Goal: Communication & Community: Share content

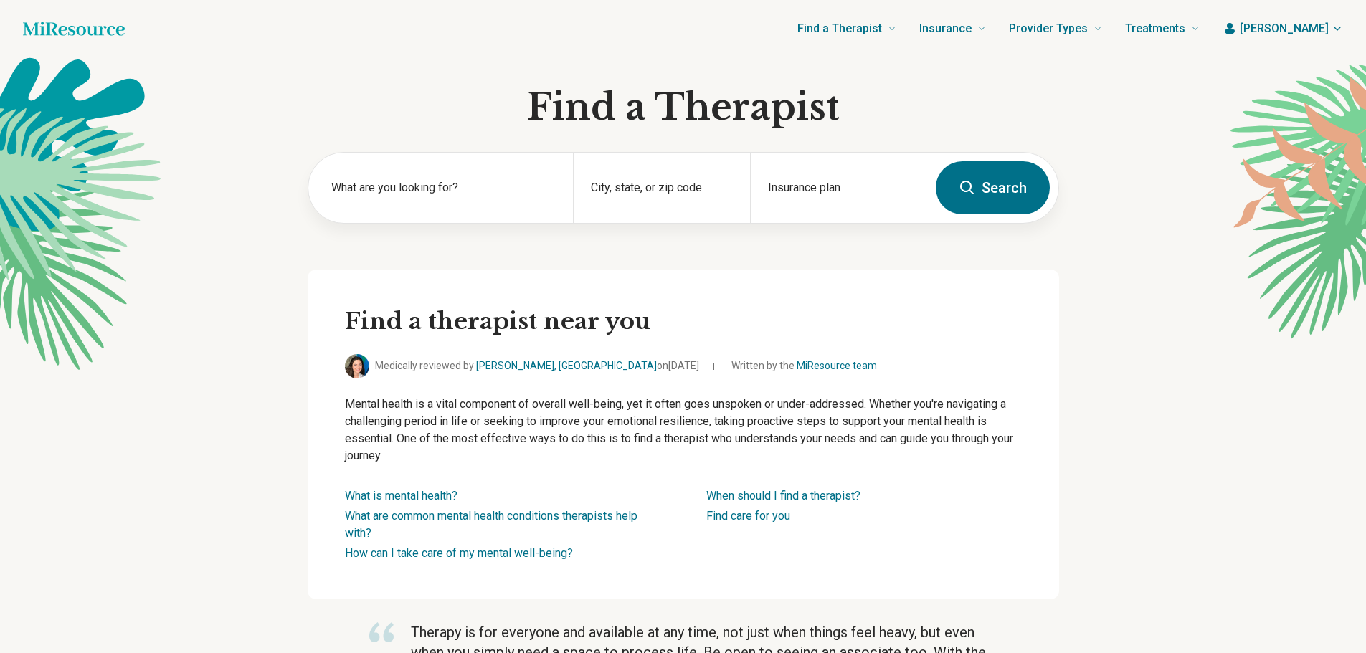
click at [440, 189] on label "What are you looking for?" at bounding box center [443, 187] width 225 height 17
drag, startPoint x: 0, startPoint y: 0, endPoint x: 414, endPoint y: 209, distance: 464.0
click at [414, 209] on div "What are you looking for?" at bounding box center [440, 188] width 265 height 70
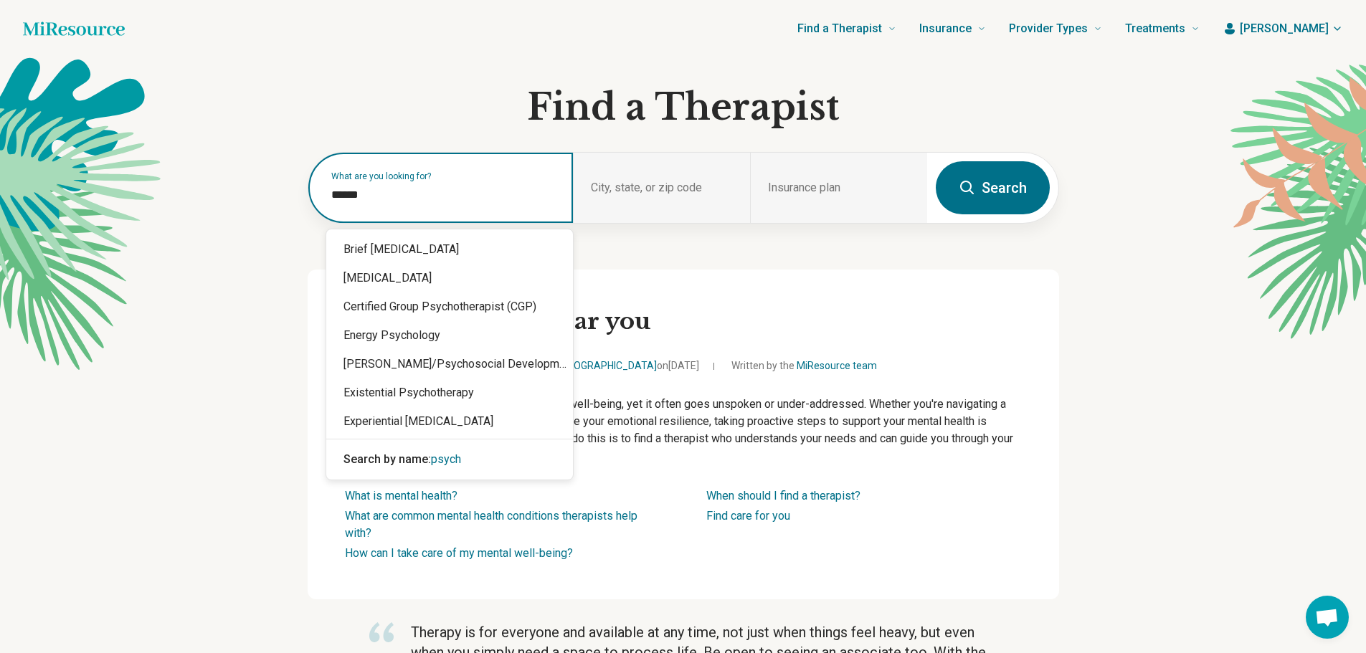
type input "*******"
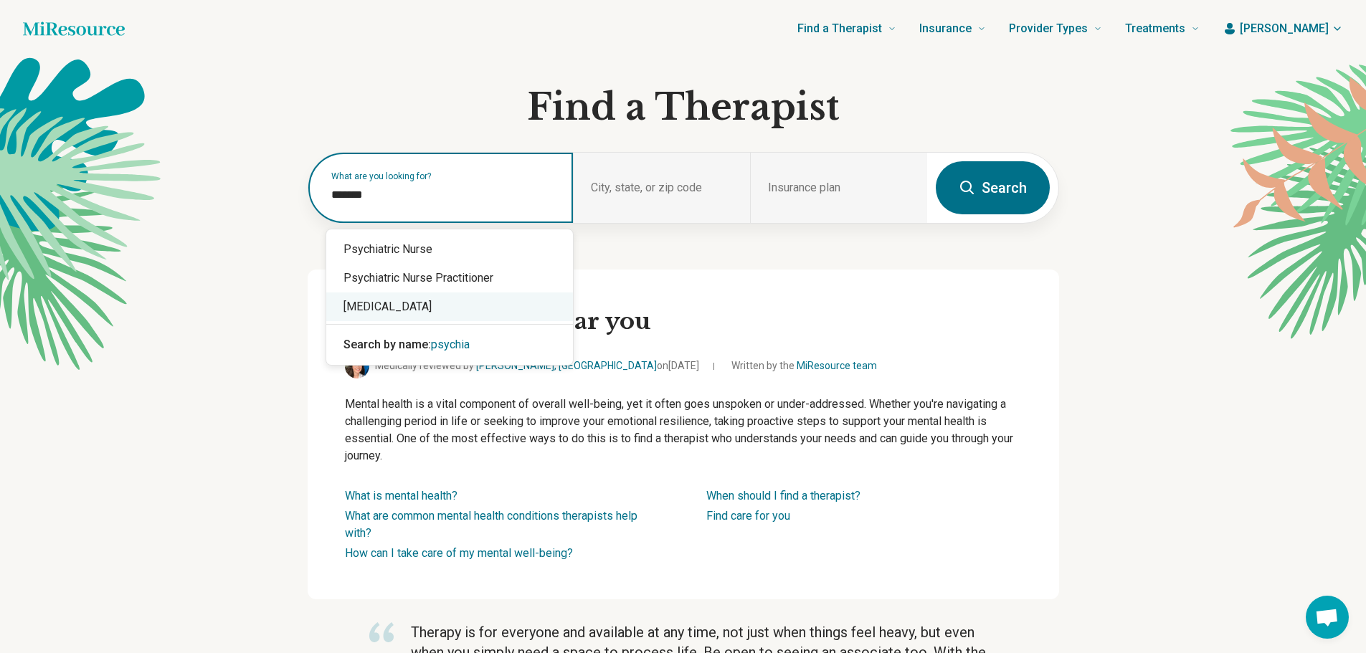
click at [402, 306] on div "[MEDICAL_DATA]" at bounding box center [449, 307] width 247 height 29
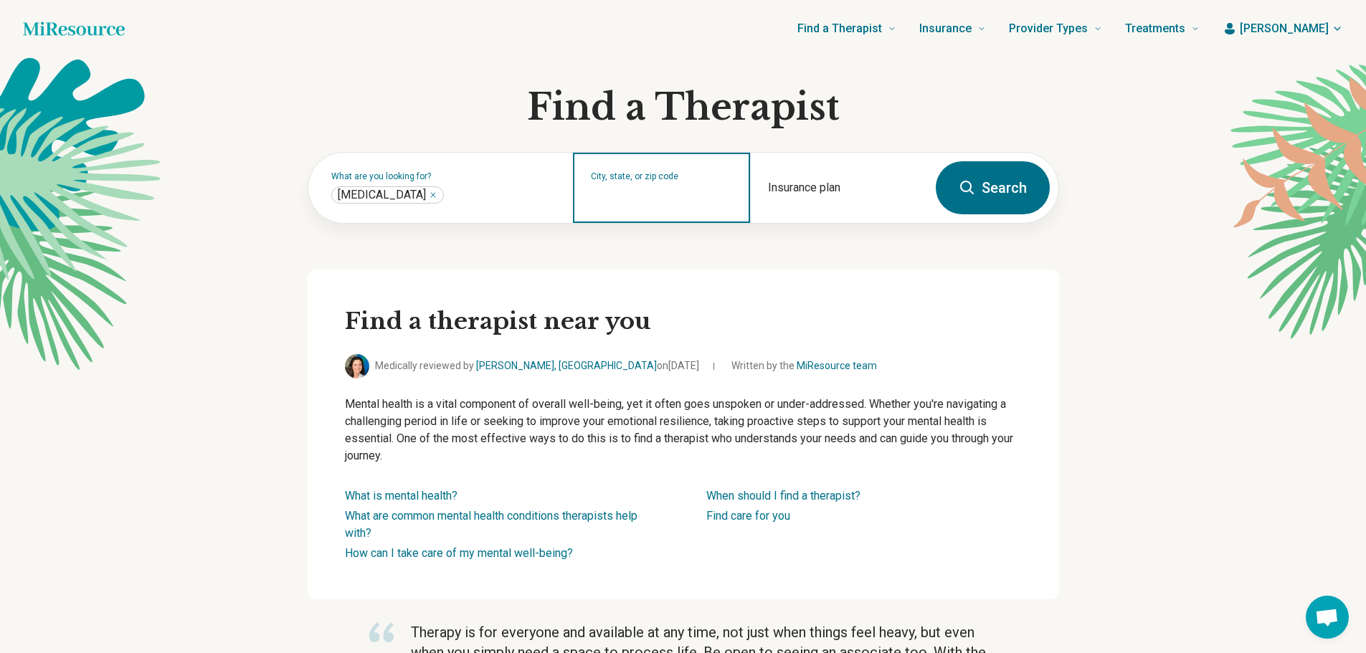
click at [673, 201] on input "City, state, or zip code" at bounding box center [662, 197] width 142 height 17
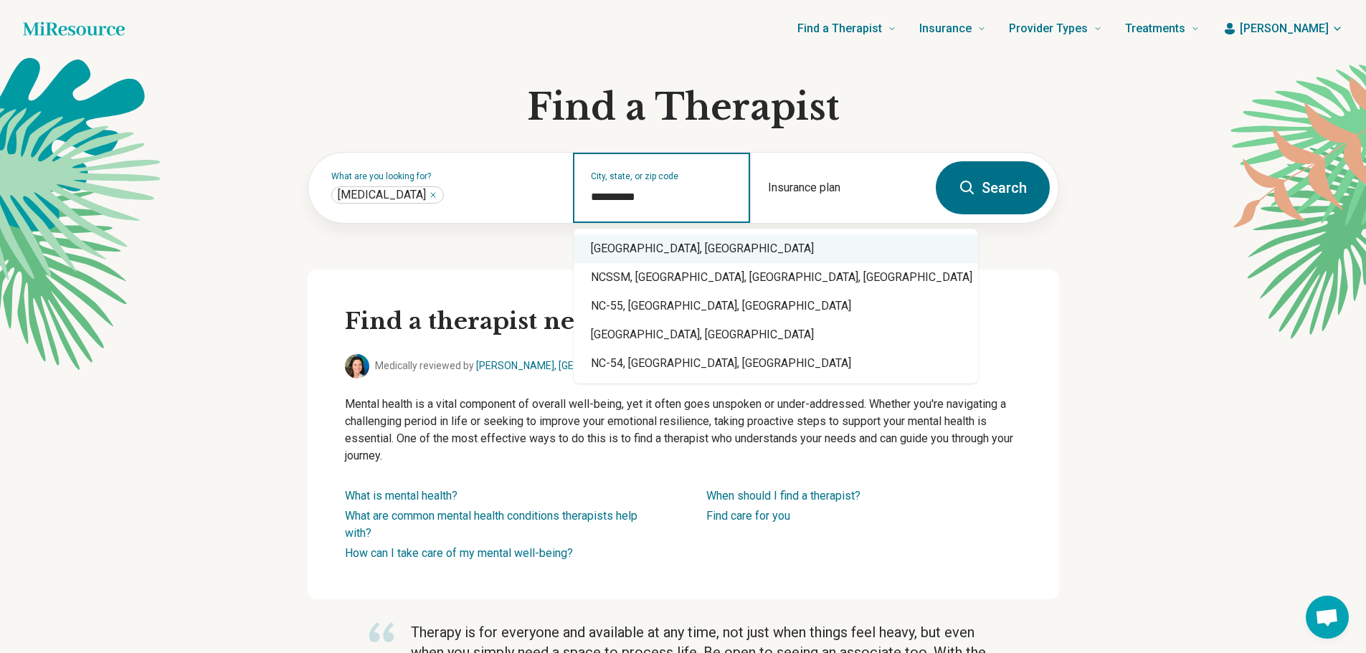
click at [667, 241] on div "[GEOGRAPHIC_DATA], [GEOGRAPHIC_DATA]" at bounding box center [776, 248] width 404 height 29
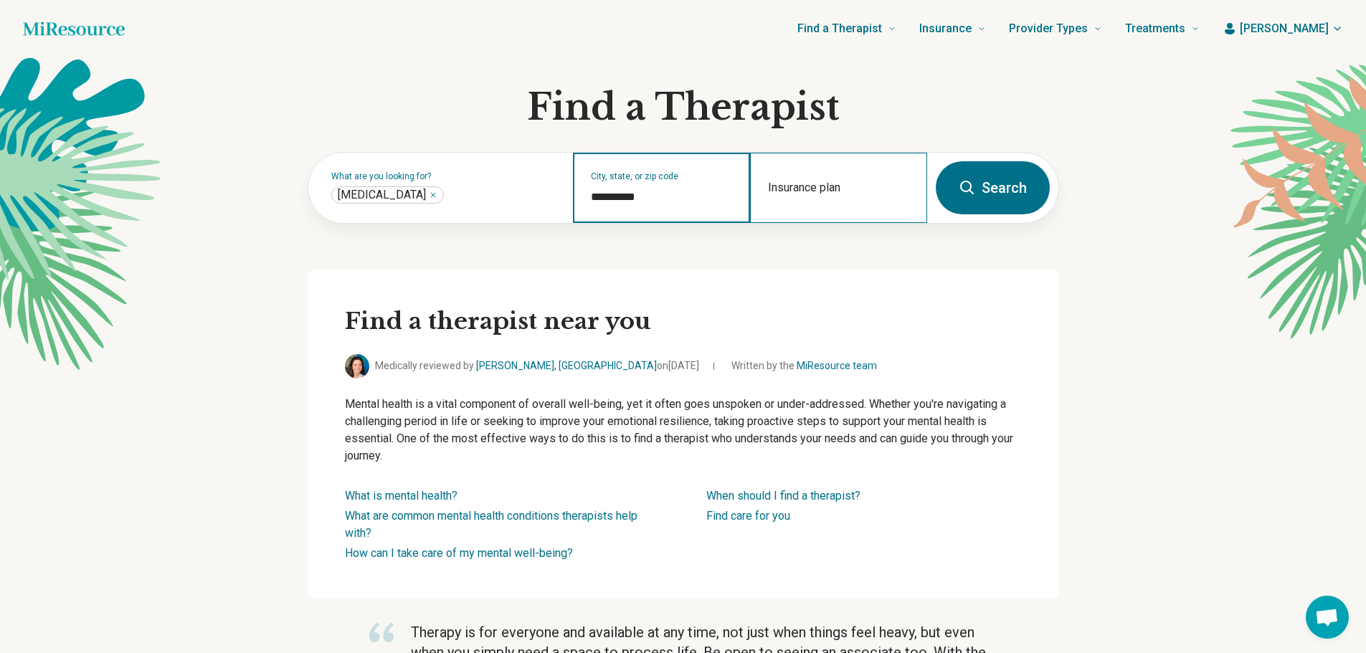
type input "**********"
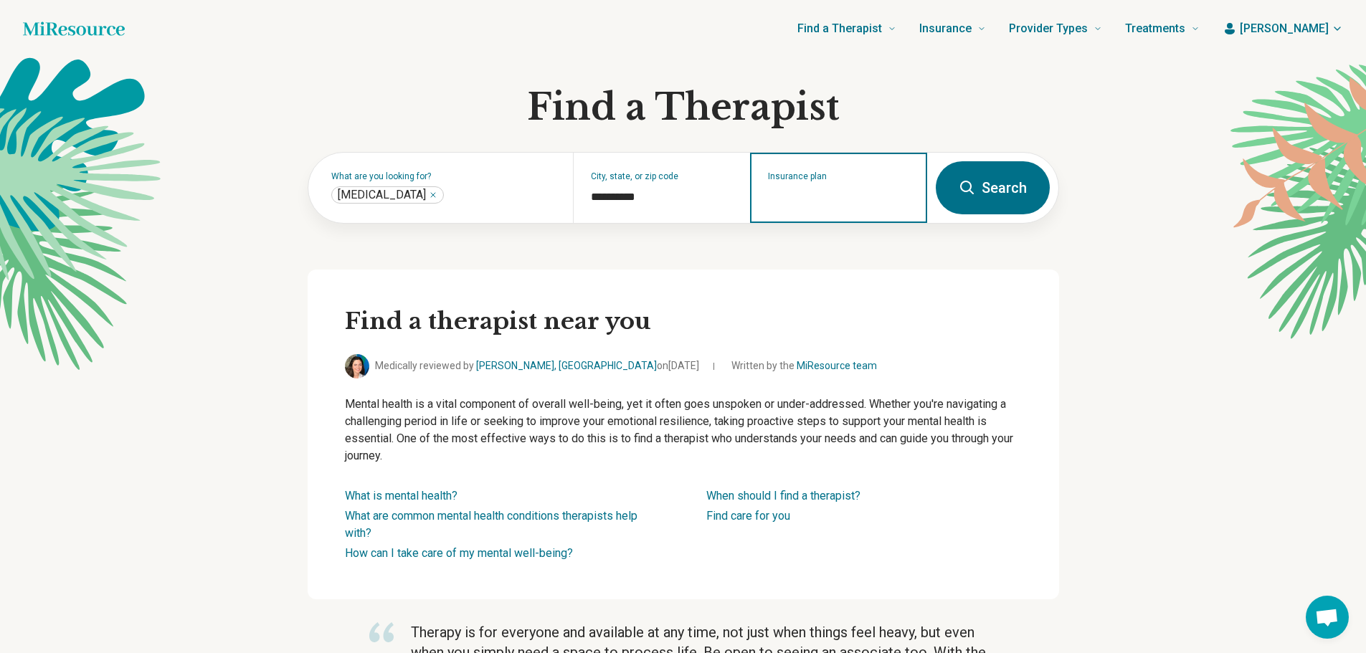
click at [822, 204] on input "Insurance plan" at bounding box center [839, 197] width 142 height 17
click at [800, 250] on div "DSHIP" at bounding box center [829, 249] width 156 height 29
type input "*****"
click at [984, 196] on button "Search" at bounding box center [993, 187] width 114 height 53
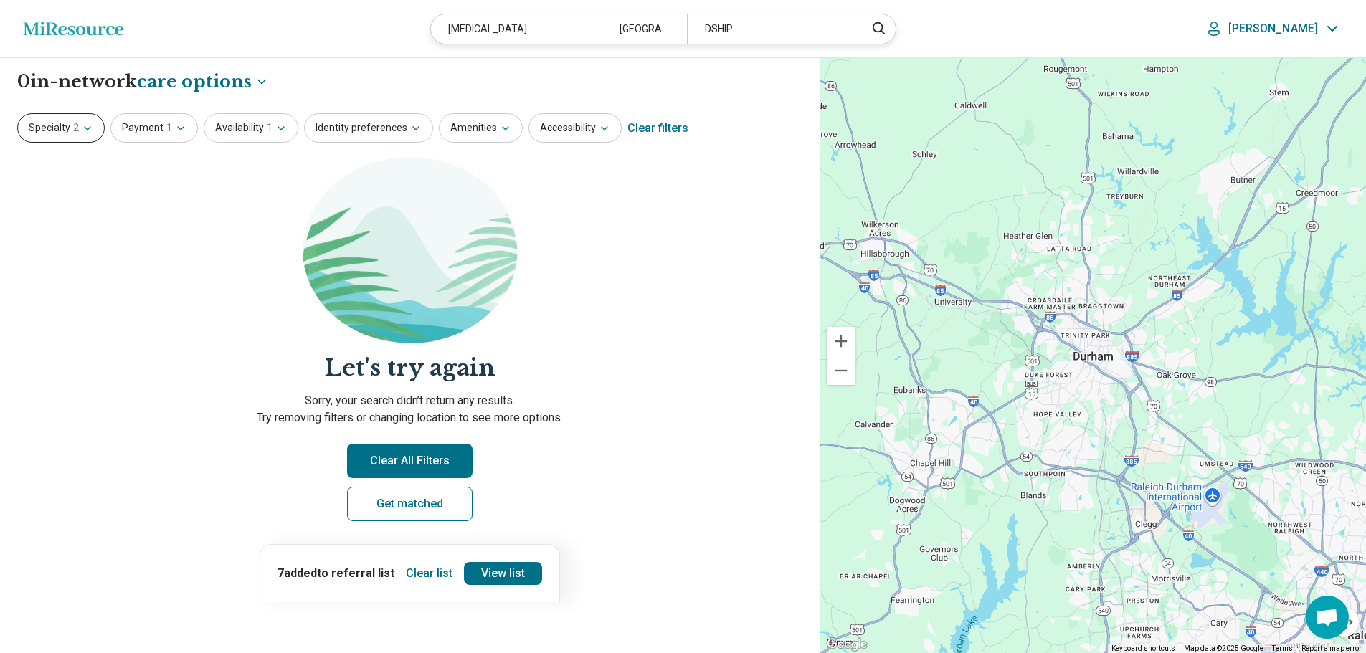
click at [46, 129] on button "Specialty 2" at bounding box center [60, 127] width 87 height 29
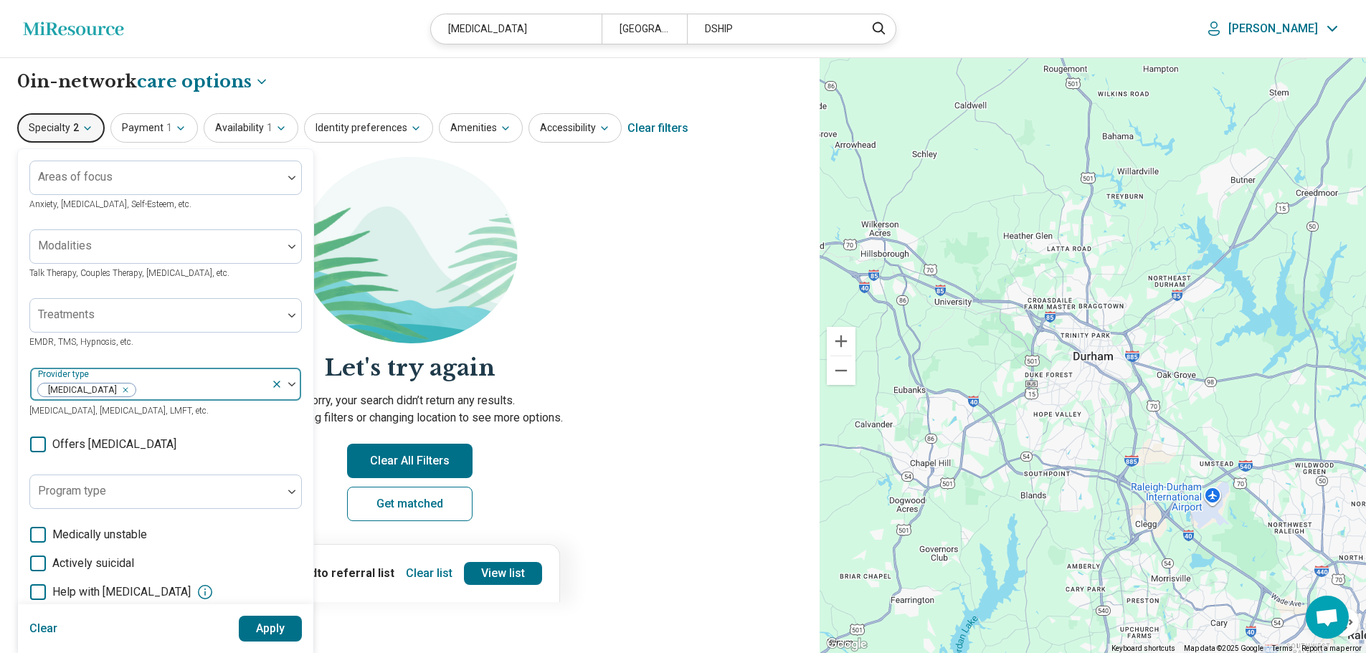
click at [117, 388] on icon "Remove [object Object]" at bounding box center [122, 390] width 10 height 10
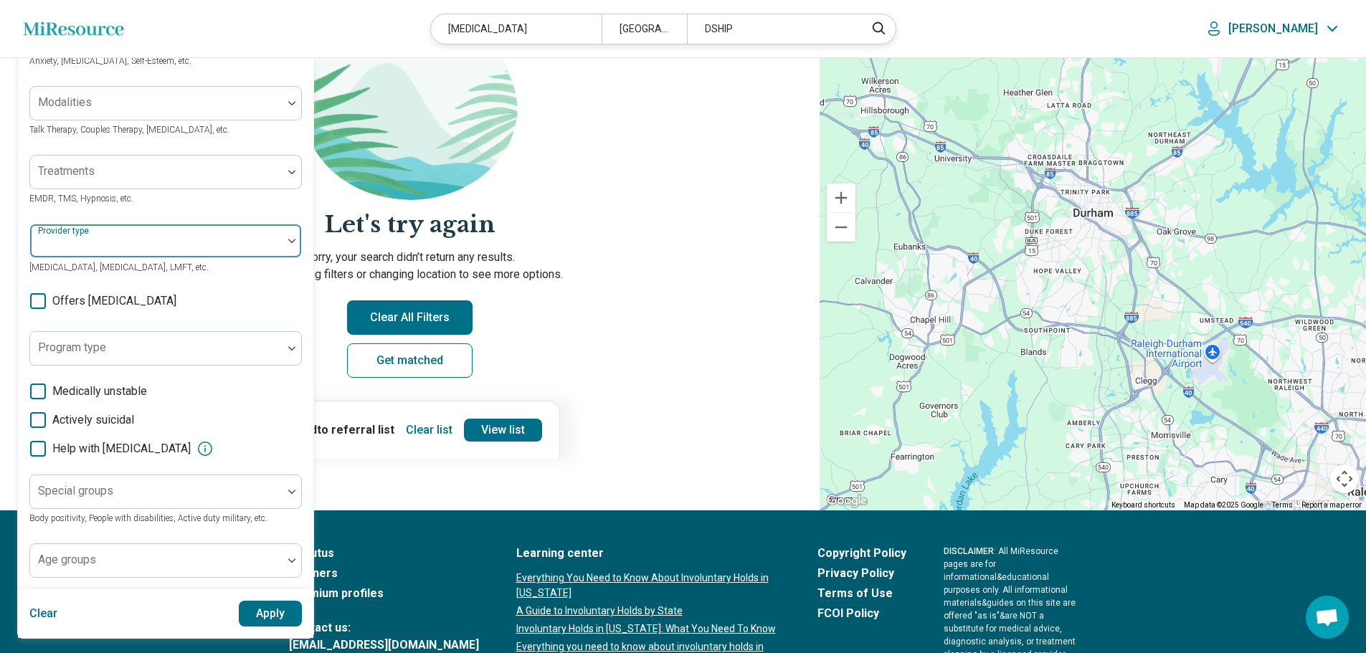
click at [276, 612] on button "Apply" at bounding box center [271, 614] width 64 height 26
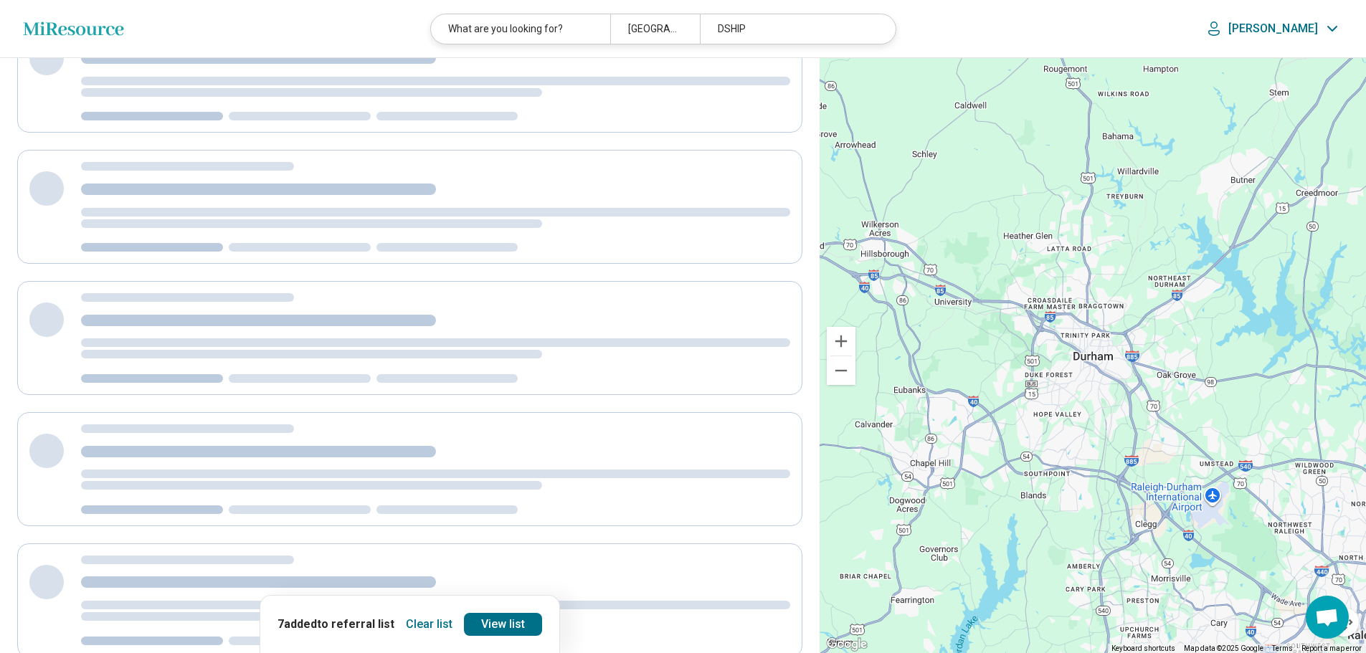
scroll to position [0, 0]
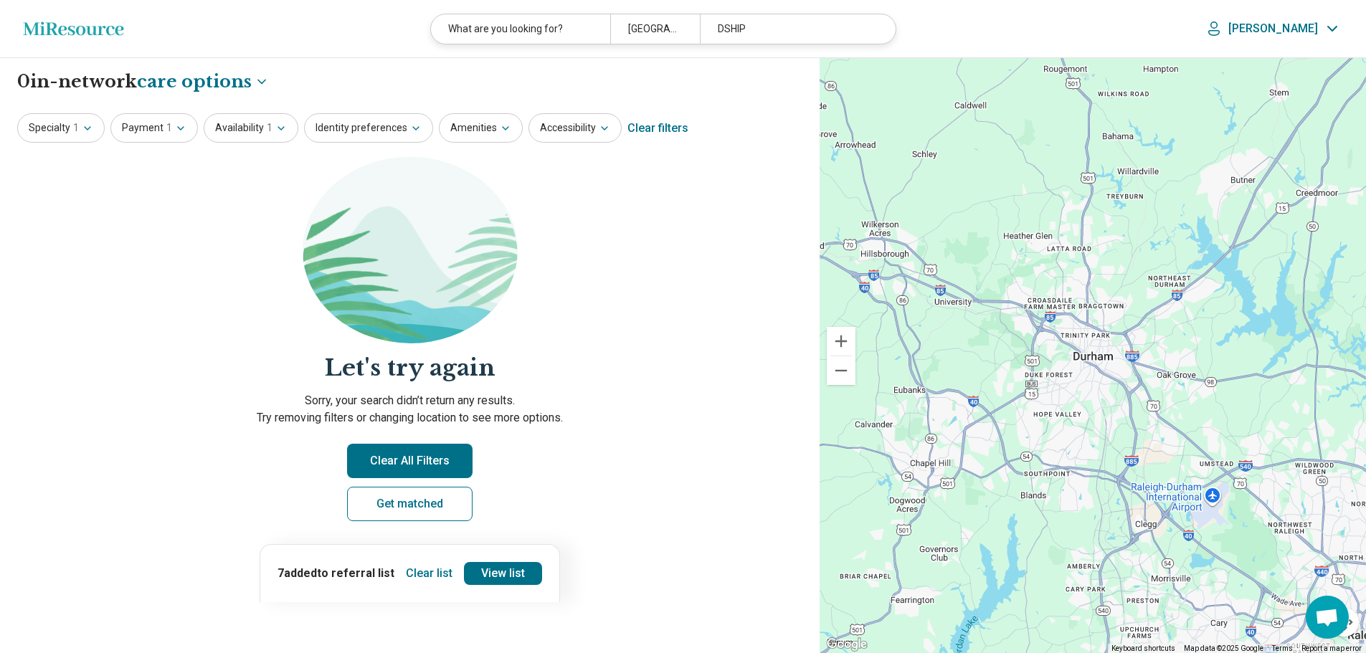
click at [407, 465] on button "Clear All Filters" at bounding box center [409, 461] width 125 height 34
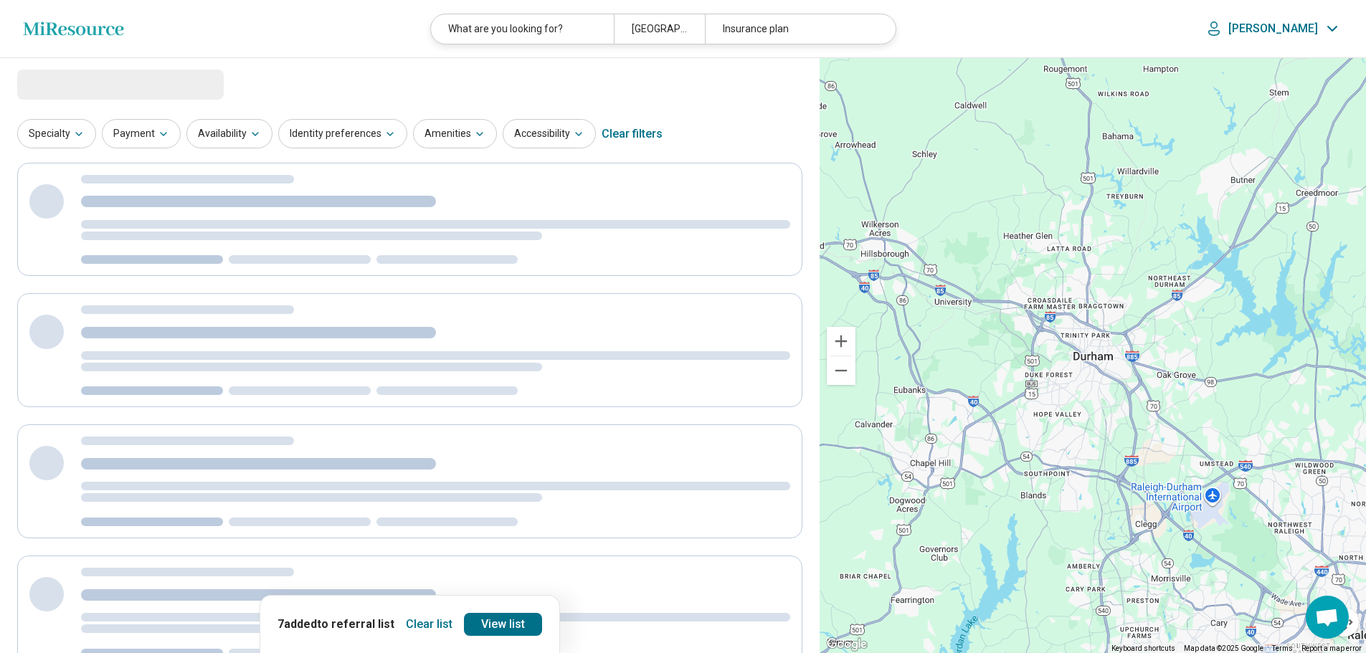
select select "***"
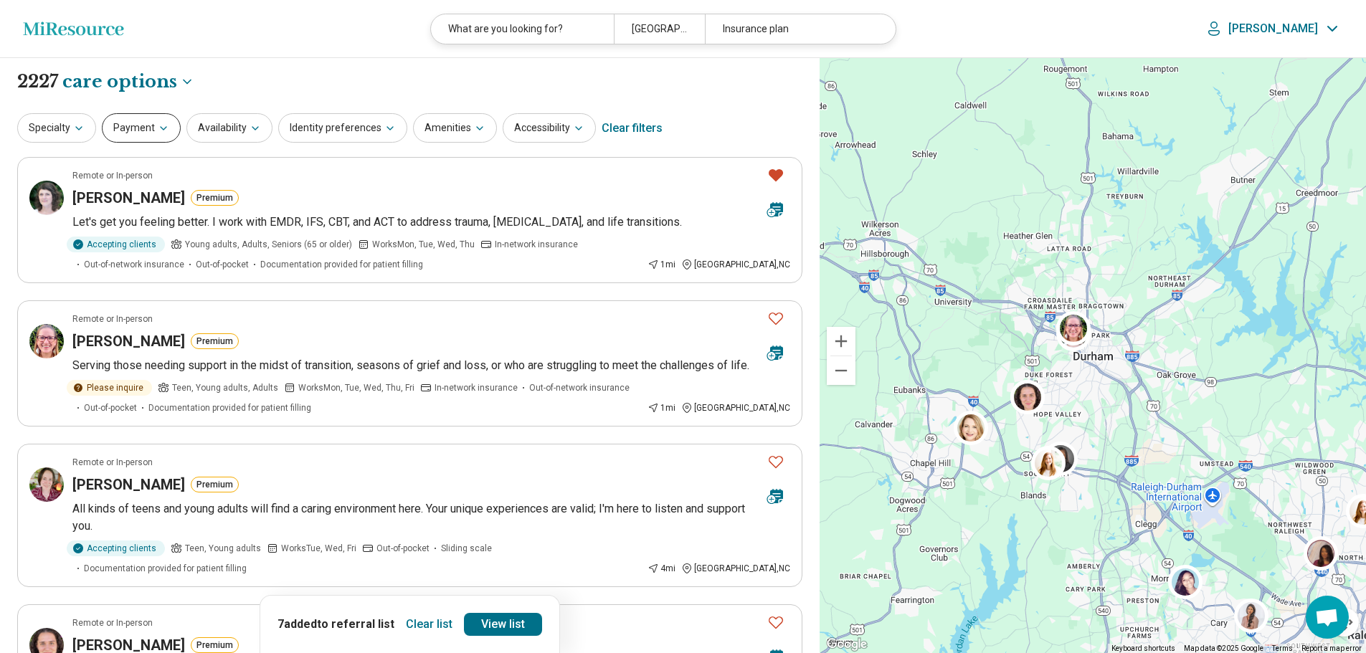
click at [134, 131] on button "Payment" at bounding box center [141, 127] width 79 height 29
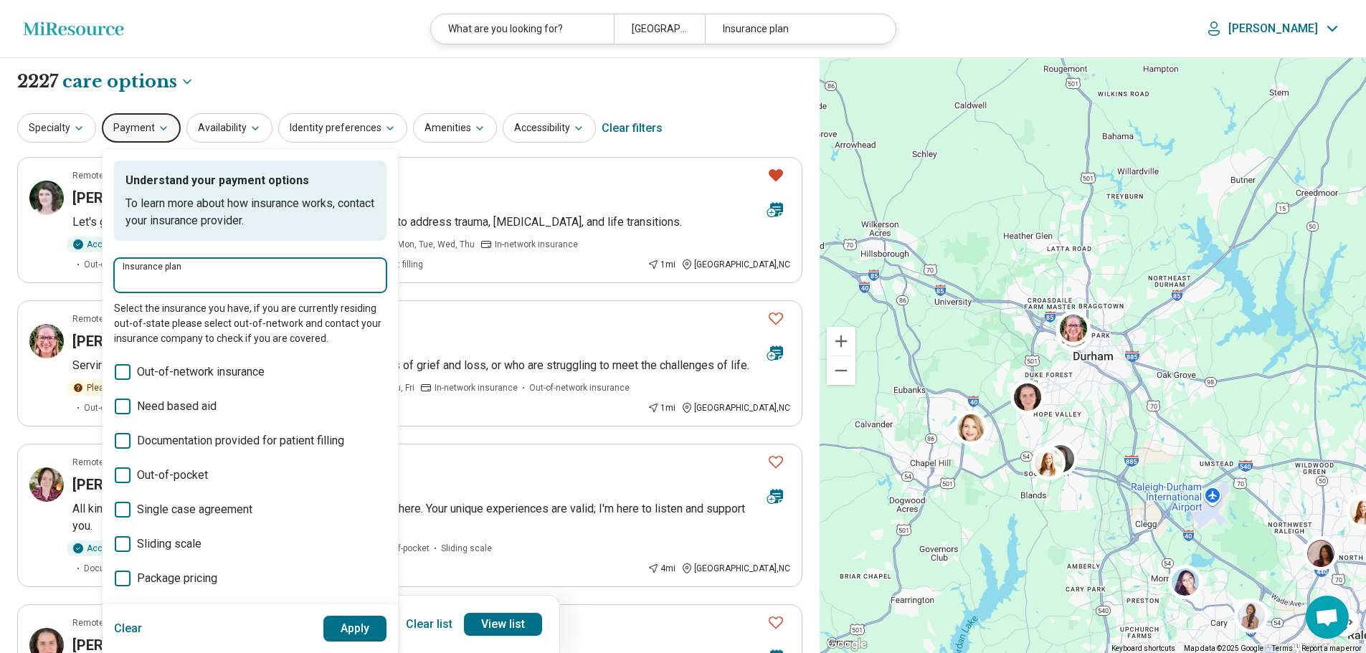
click at [146, 272] on input "Insurance plan" at bounding box center [250, 280] width 255 height 17
click at [154, 317] on div "DSHIP" at bounding box center [145, 319] width 63 height 29
type input "*****"
click at [356, 632] on button "Apply" at bounding box center [355, 629] width 64 height 26
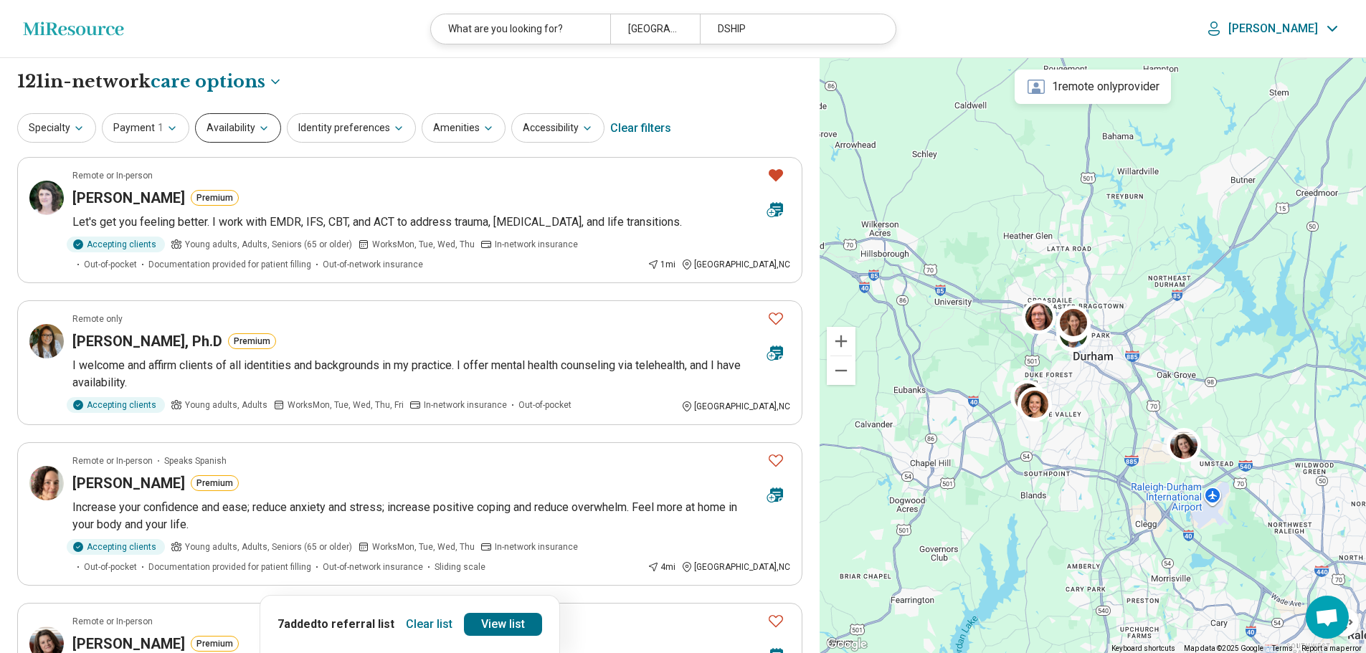
click at [243, 133] on button "Availability" at bounding box center [238, 127] width 86 height 29
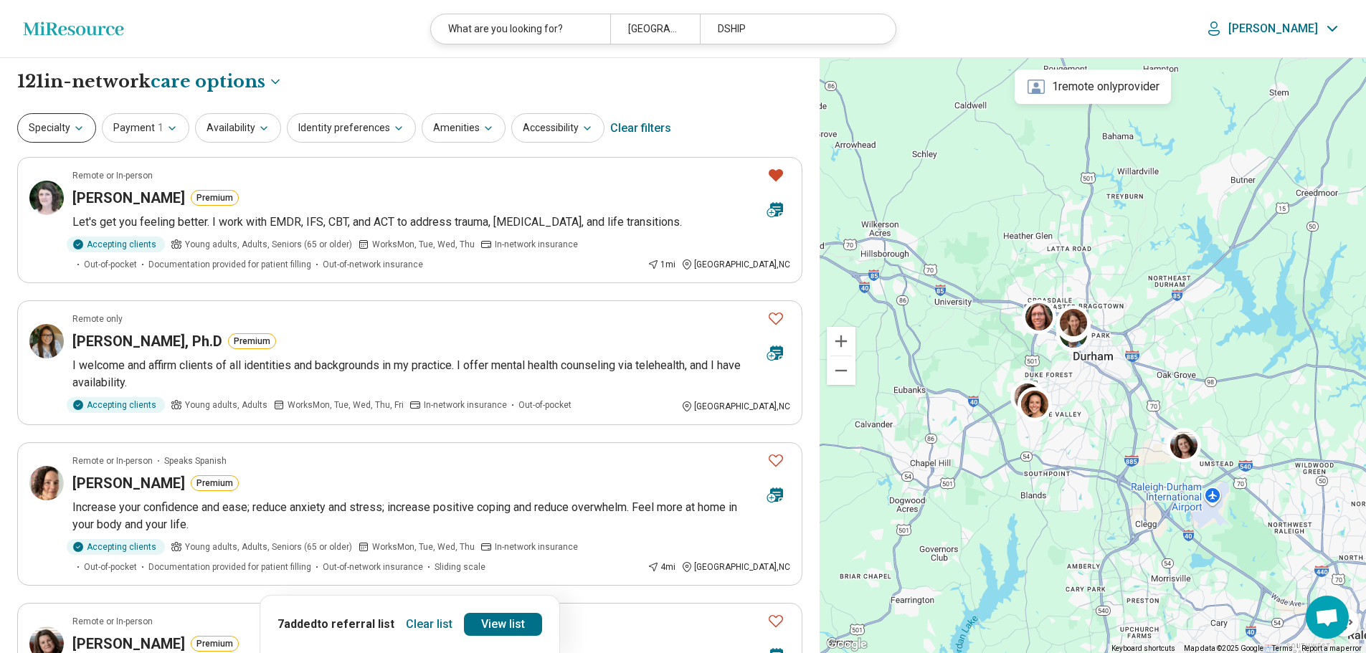
click at [41, 126] on button "Specialty" at bounding box center [56, 127] width 79 height 29
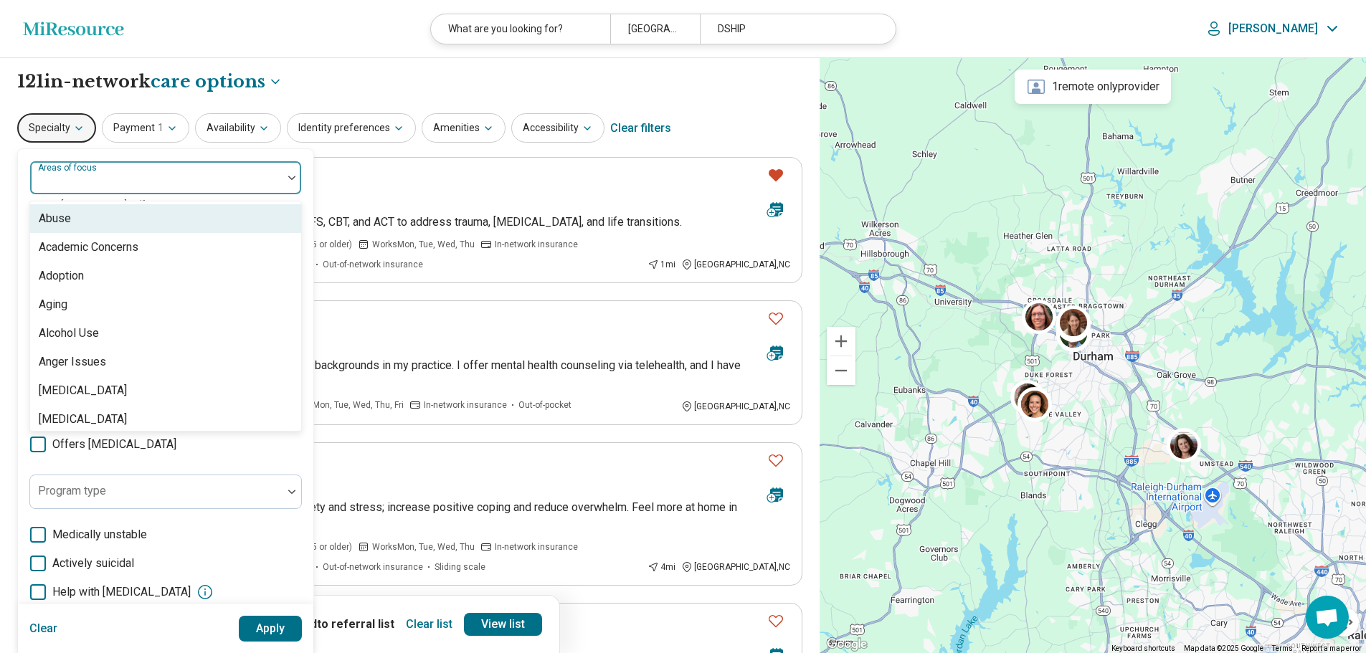
click at [72, 174] on div "Areas of focus" at bounding box center [165, 178] width 272 height 34
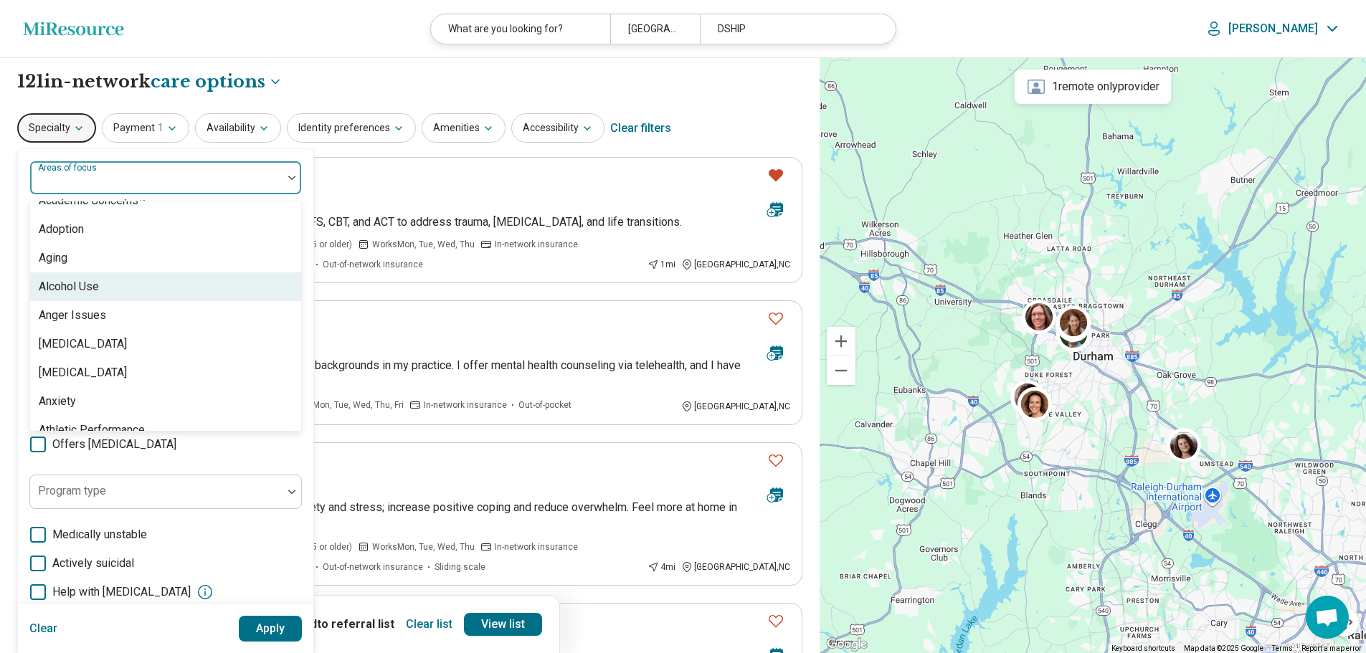
scroll to position [72, 0]
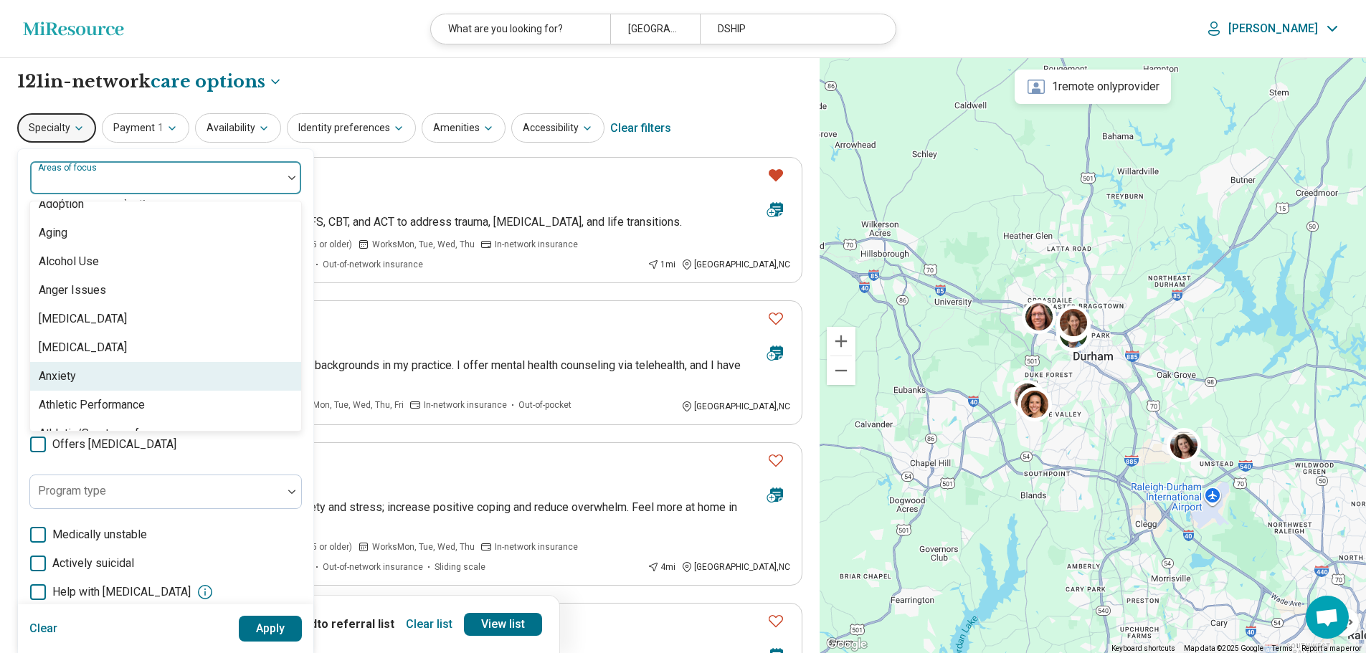
click at [97, 381] on div "Anxiety" at bounding box center [165, 376] width 271 height 29
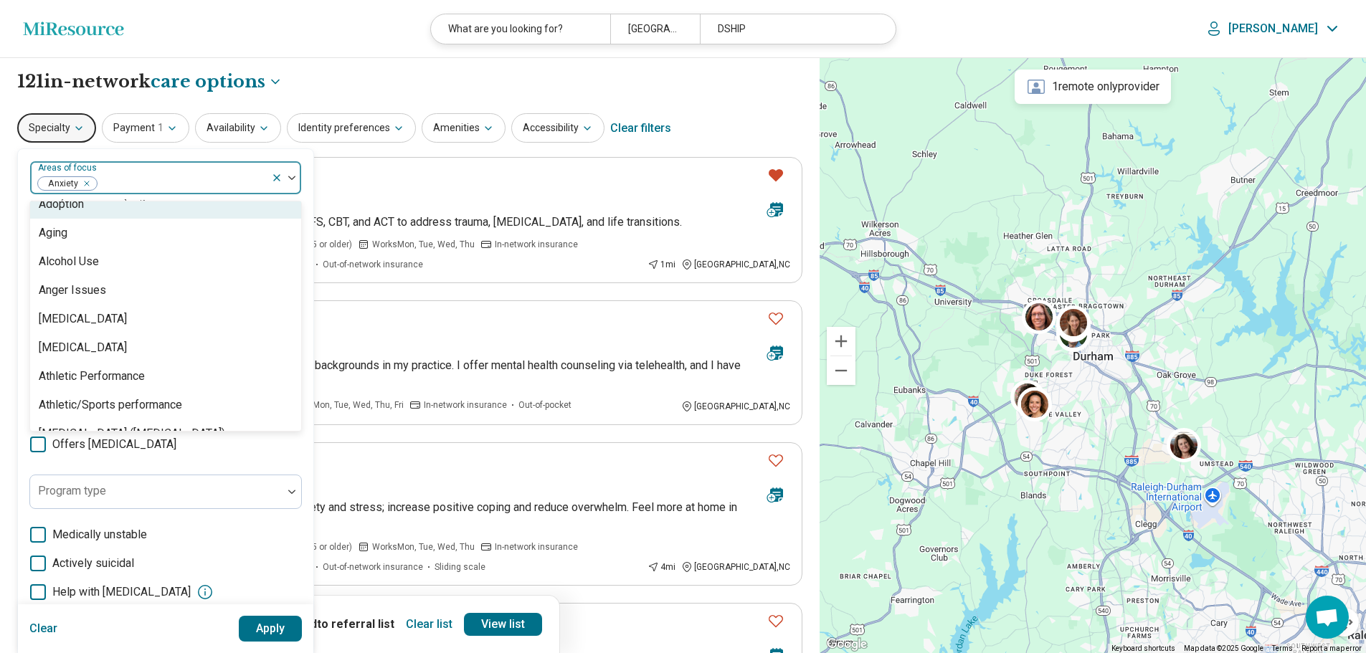
click at [330, 42] on header "Miresource logo What are you looking for? [GEOGRAPHIC_DATA], NC DSHIP Chantal" at bounding box center [683, 29] width 1366 height 58
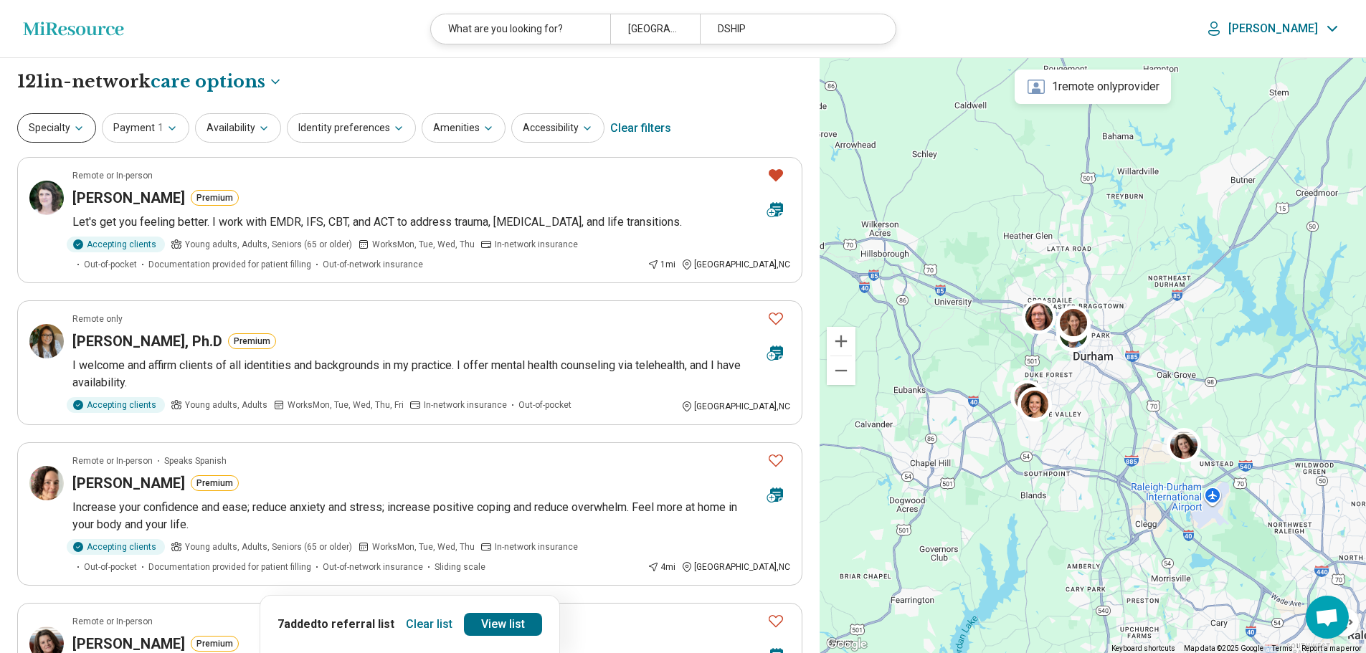
click at [65, 131] on button "Specialty" at bounding box center [56, 127] width 79 height 29
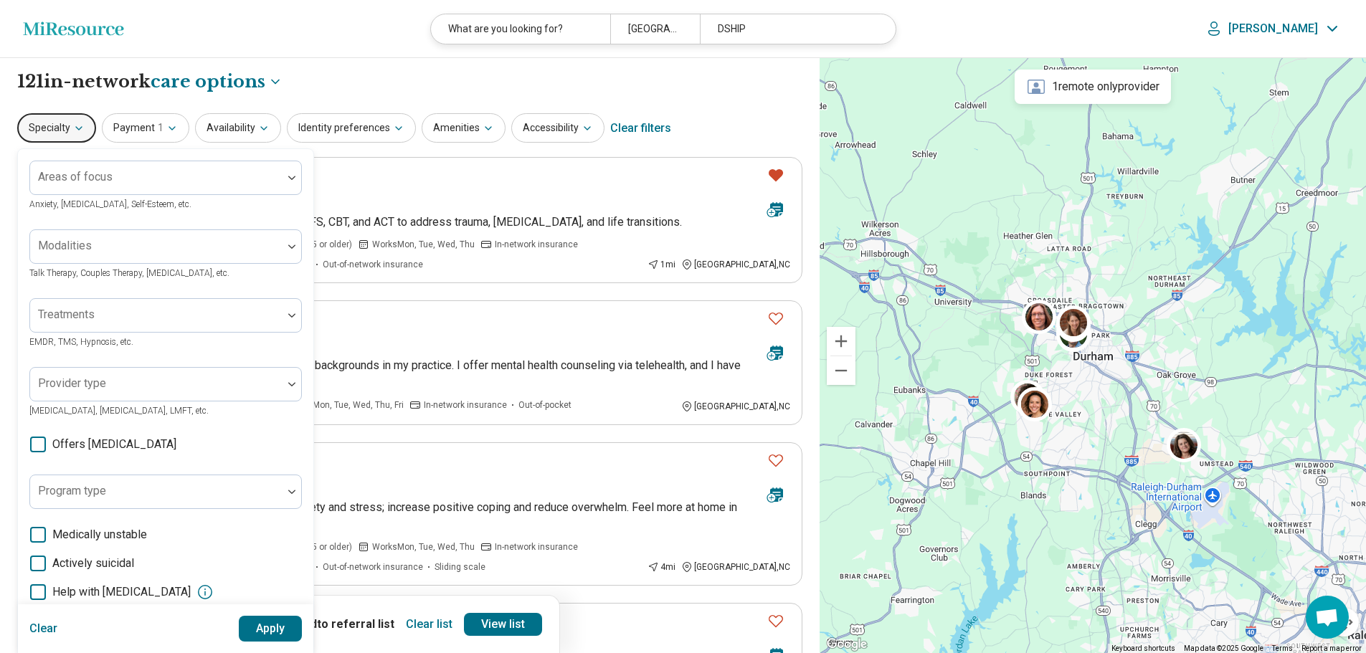
click at [277, 626] on button "Apply" at bounding box center [271, 629] width 64 height 26
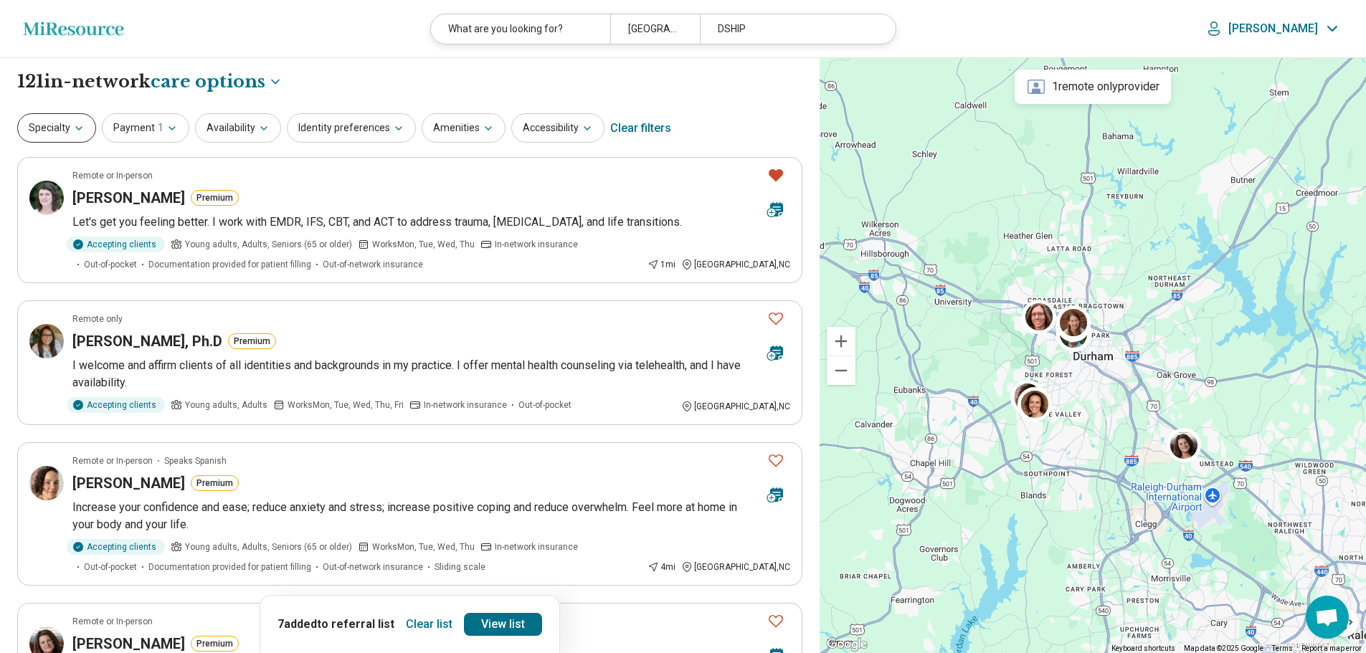
click at [56, 131] on button "Specialty" at bounding box center [56, 127] width 79 height 29
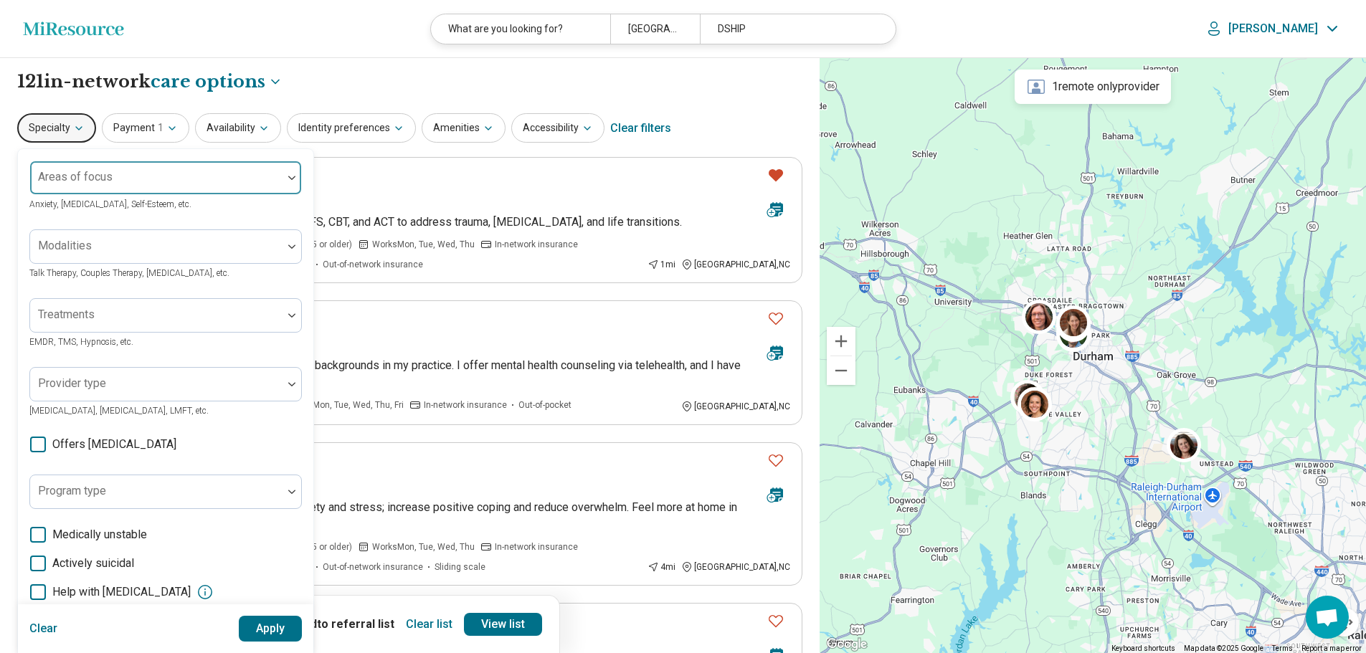
click at [79, 180] on div "Areas of focus" at bounding box center [165, 178] width 272 height 34
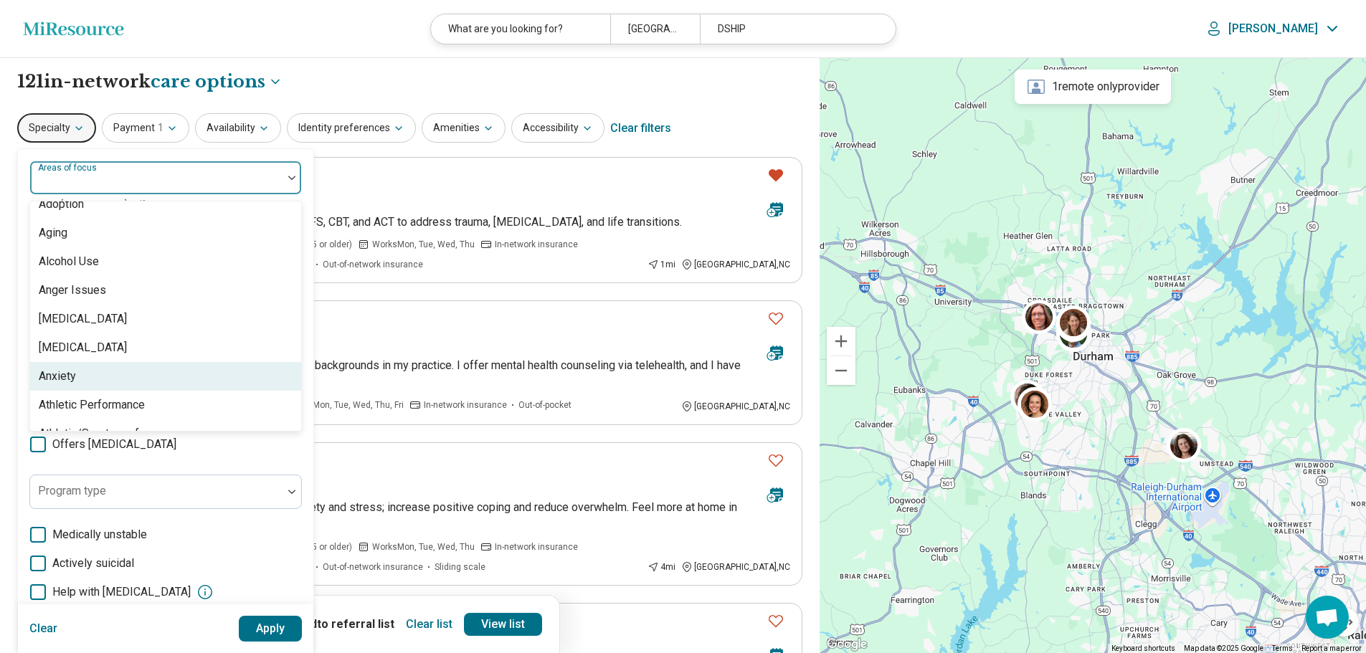
click at [61, 372] on div "Anxiety" at bounding box center [57, 376] width 37 height 17
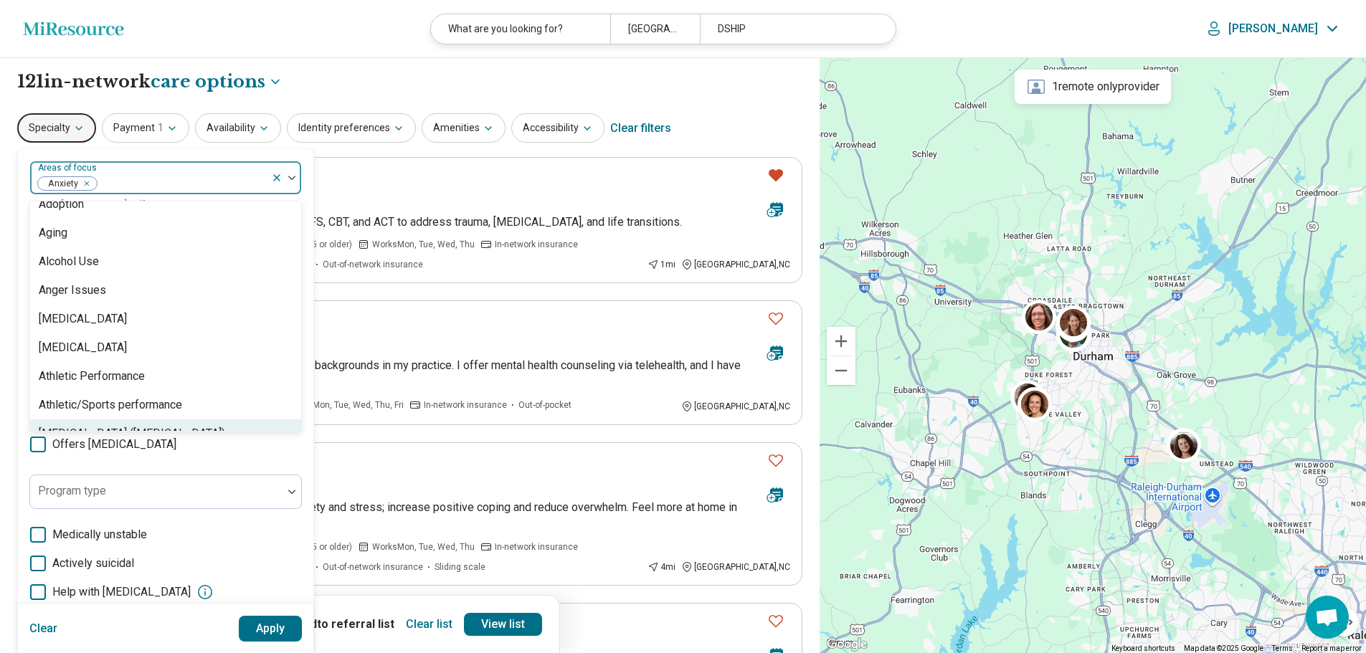
click at [290, 632] on button "Apply" at bounding box center [271, 629] width 64 height 26
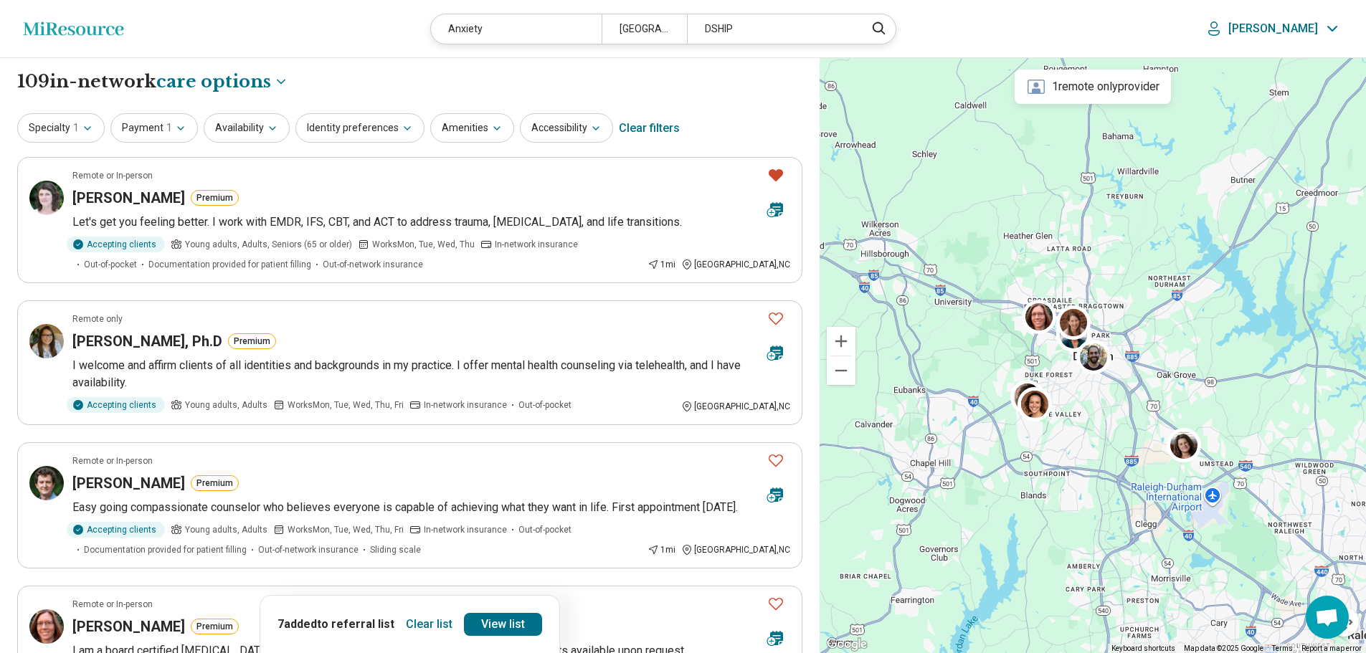
click at [422, 622] on button "Clear list" at bounding box center [429, 624] width 58 height 23
click at [1302, 24] on p "[PERSON_NAME]" at bounding box center [1273, 29] width 90 height 14
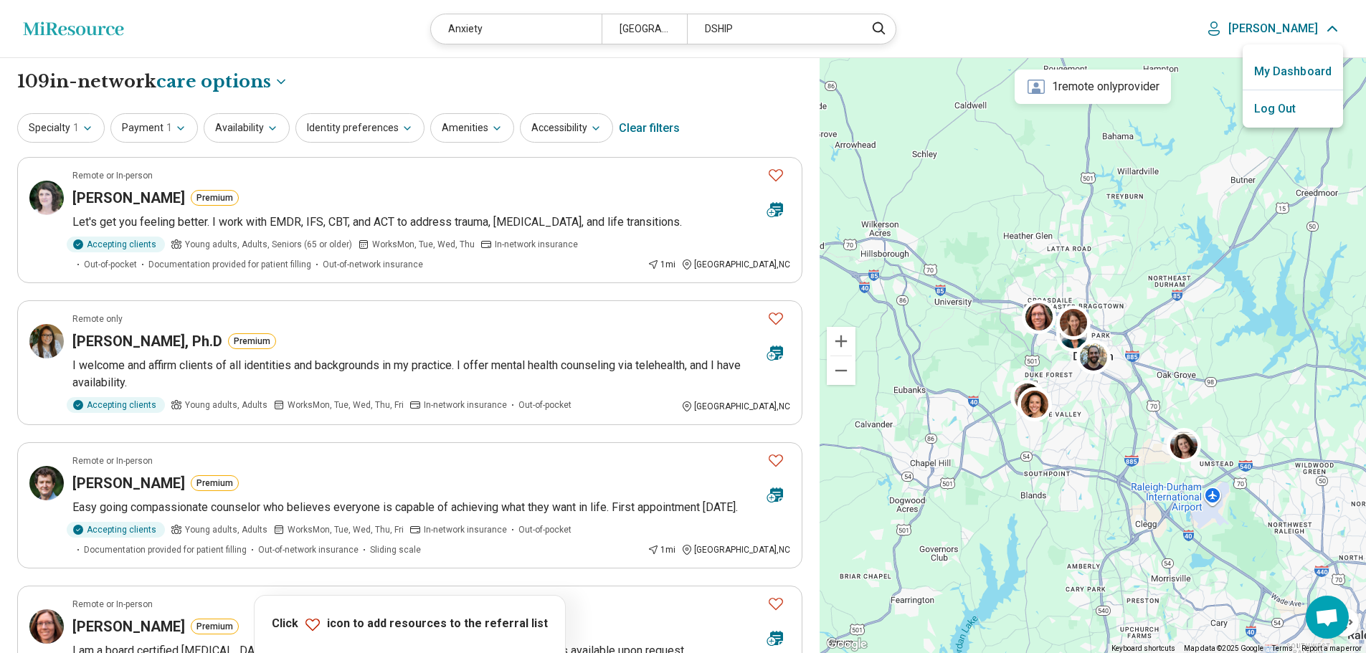
click at [1331, 65] on link "My Dashboard" at bounding box center [1293, 71] width 100 height 37
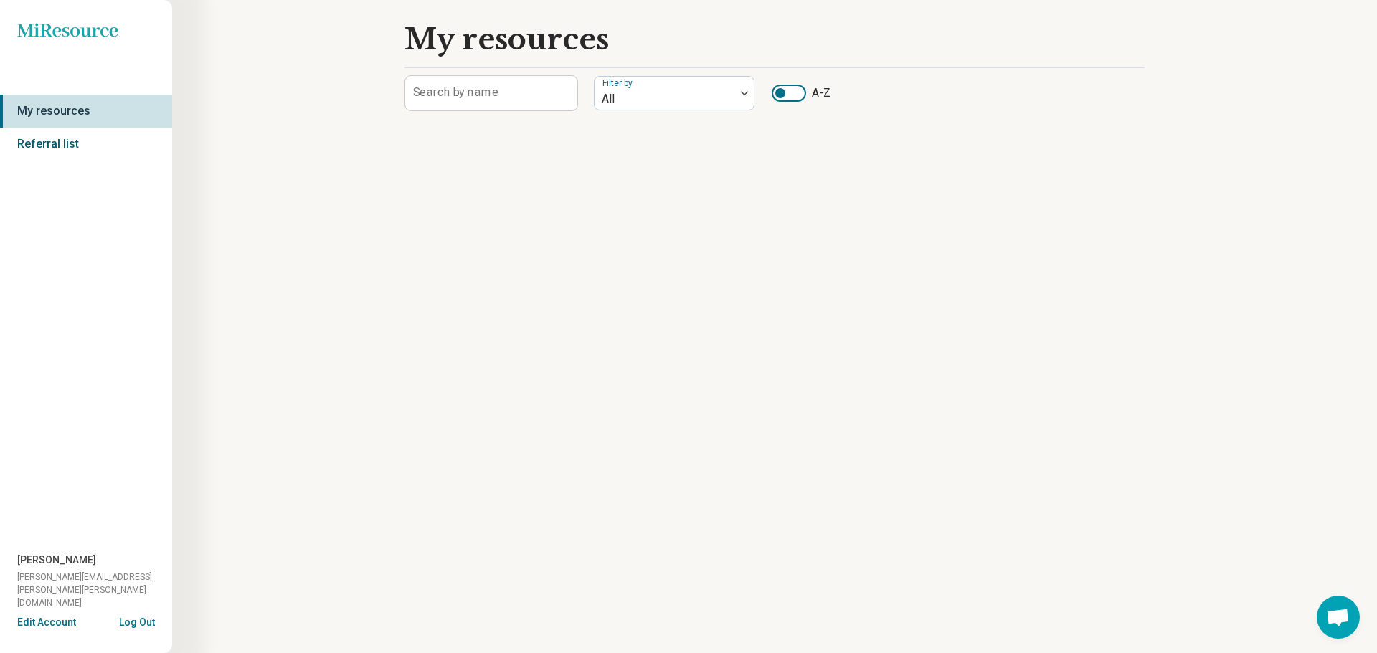
click at [49, 150] on link "Referral list" at bounding box center [86, 144] width 172 height 33
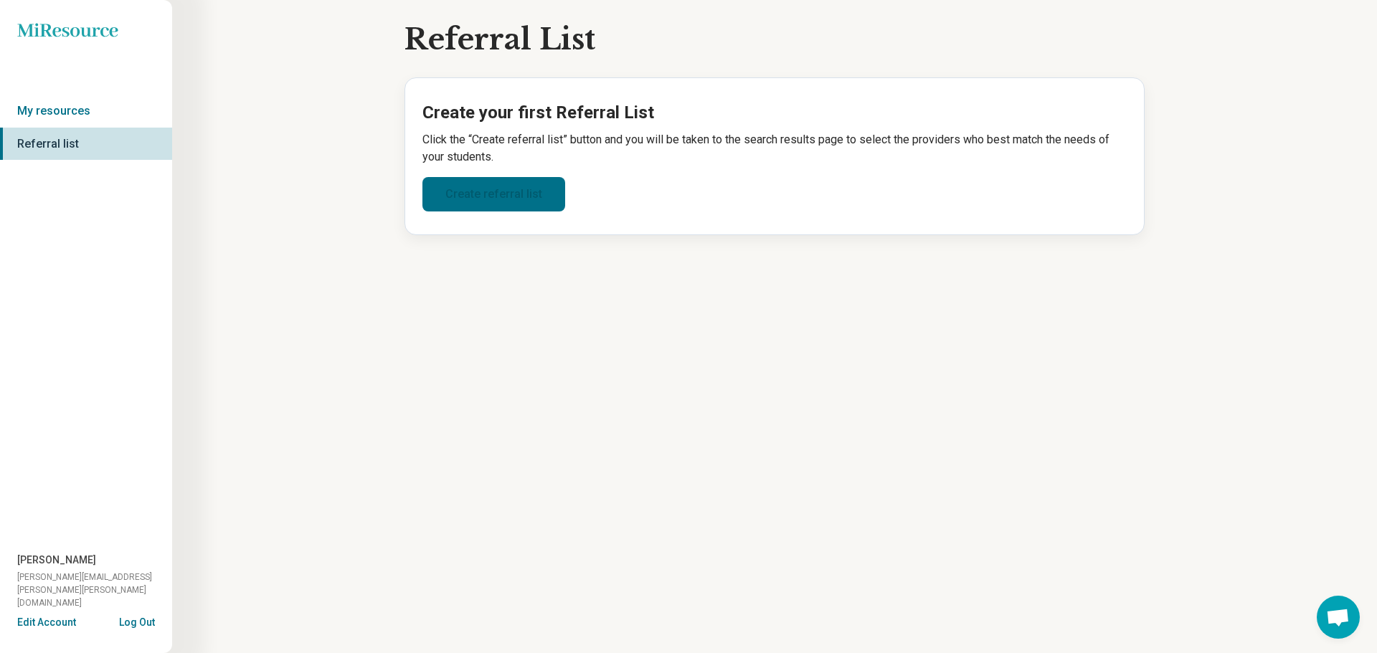
click at [476, 191] on link "Create referral list" at bounding box center [493, 194] width 143 height 34
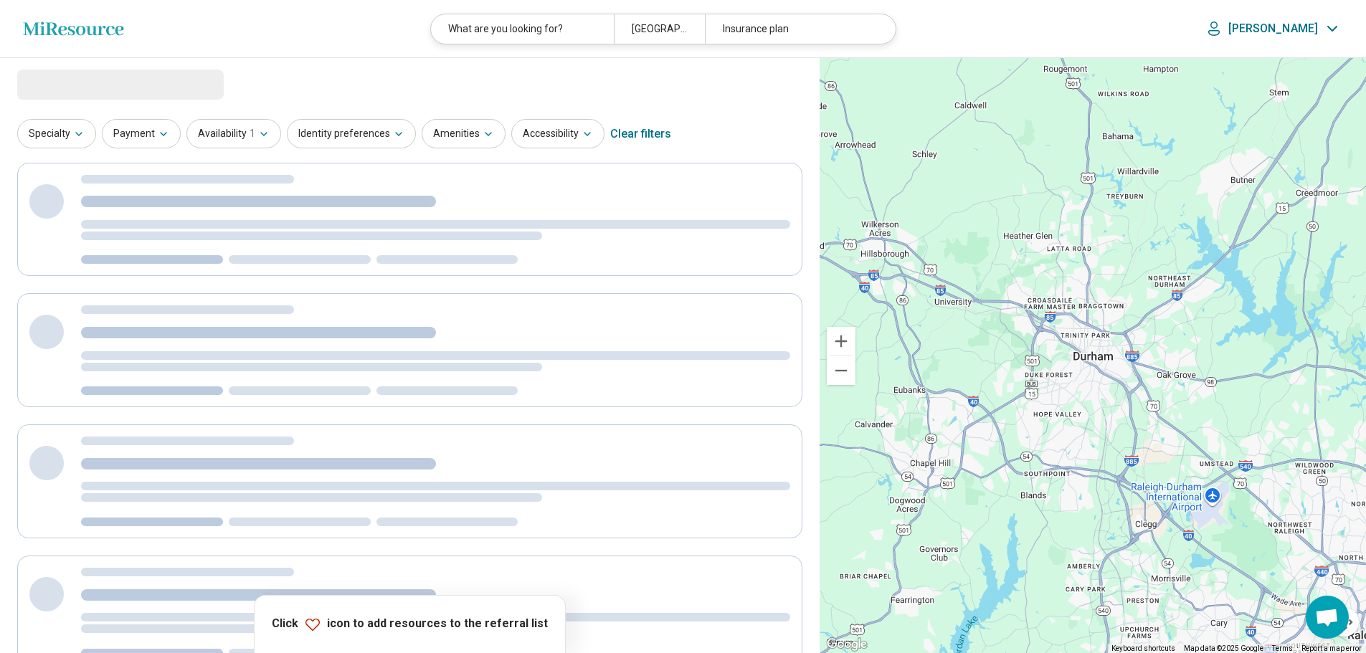
select select "***"
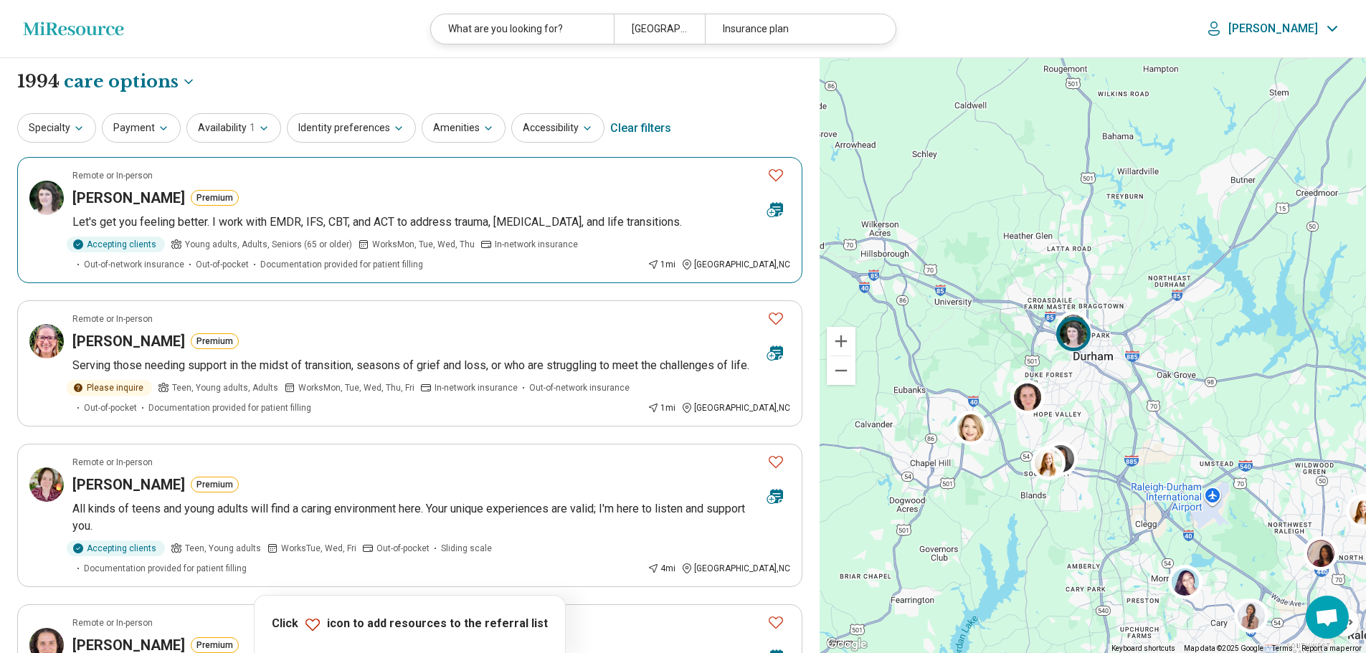
click at [770, 174] on icon "Favorite" at bounding box center [775, 174] width 17 height 17
click at [57, 130] on button "Specialty" at bounding box center [56, 127] width 79 height 29
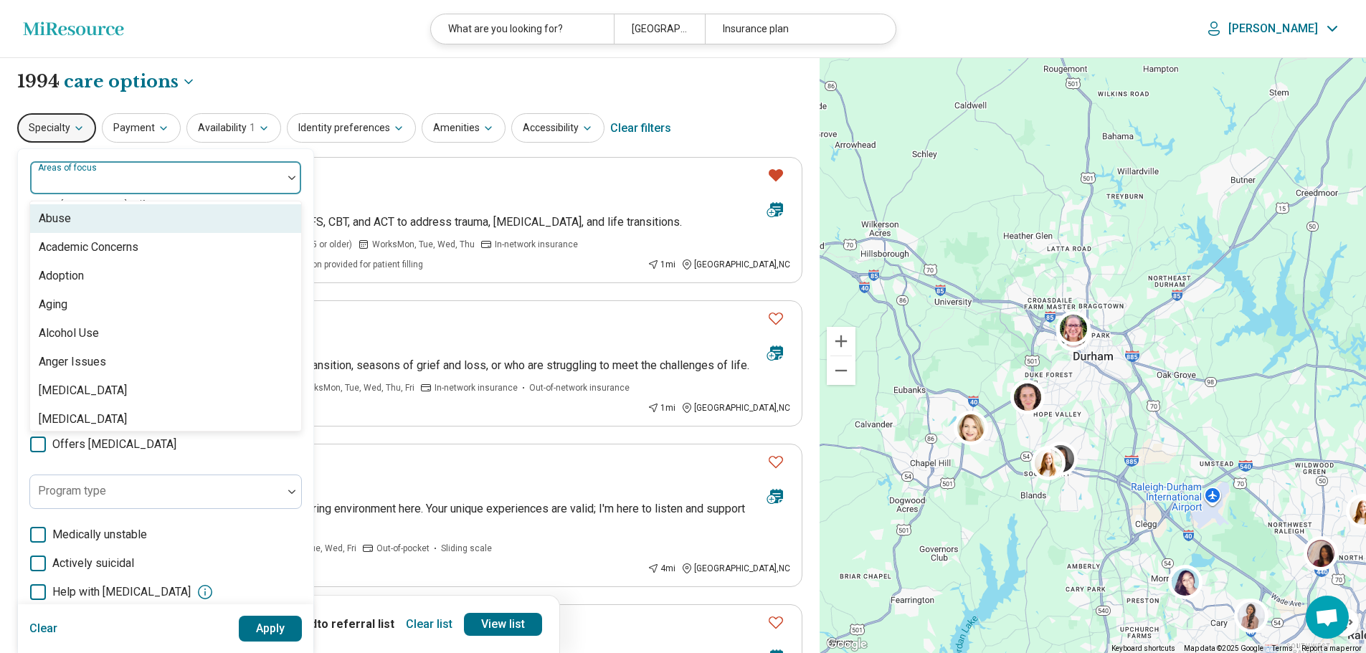
click at [75, 186] on div at bounding box center [156, 184] width 241 height 20
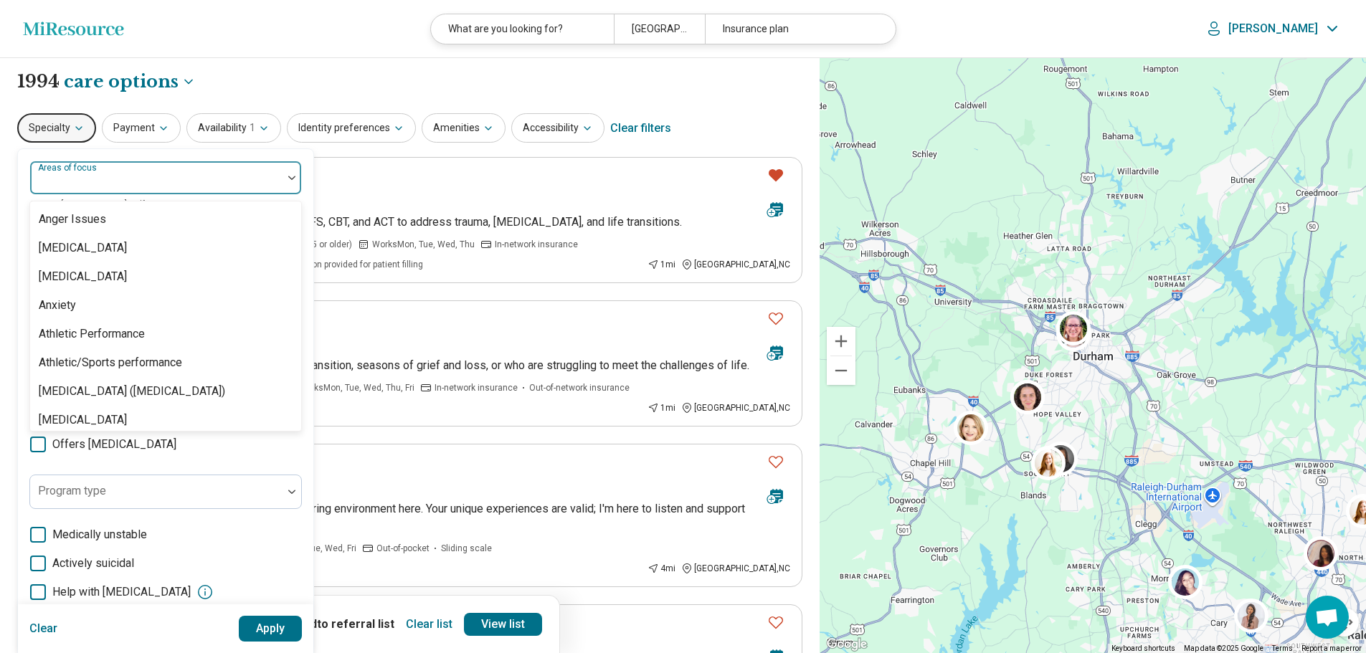
scroll to position [143, 0]
click at [75, 310] on div "Anxiety" at bounding box center [57, 304] width 37 height 17
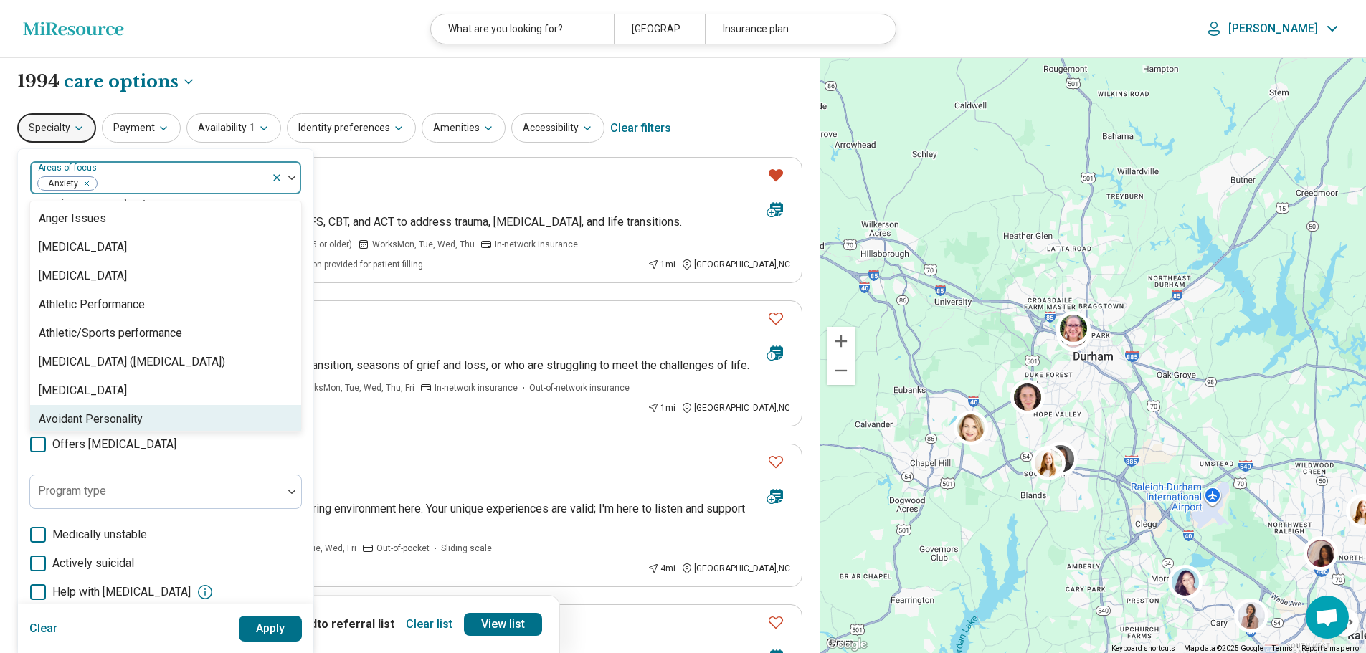
click at [259, 627] on button "Apply" at bounding box center [271, 629] width 64 height 26
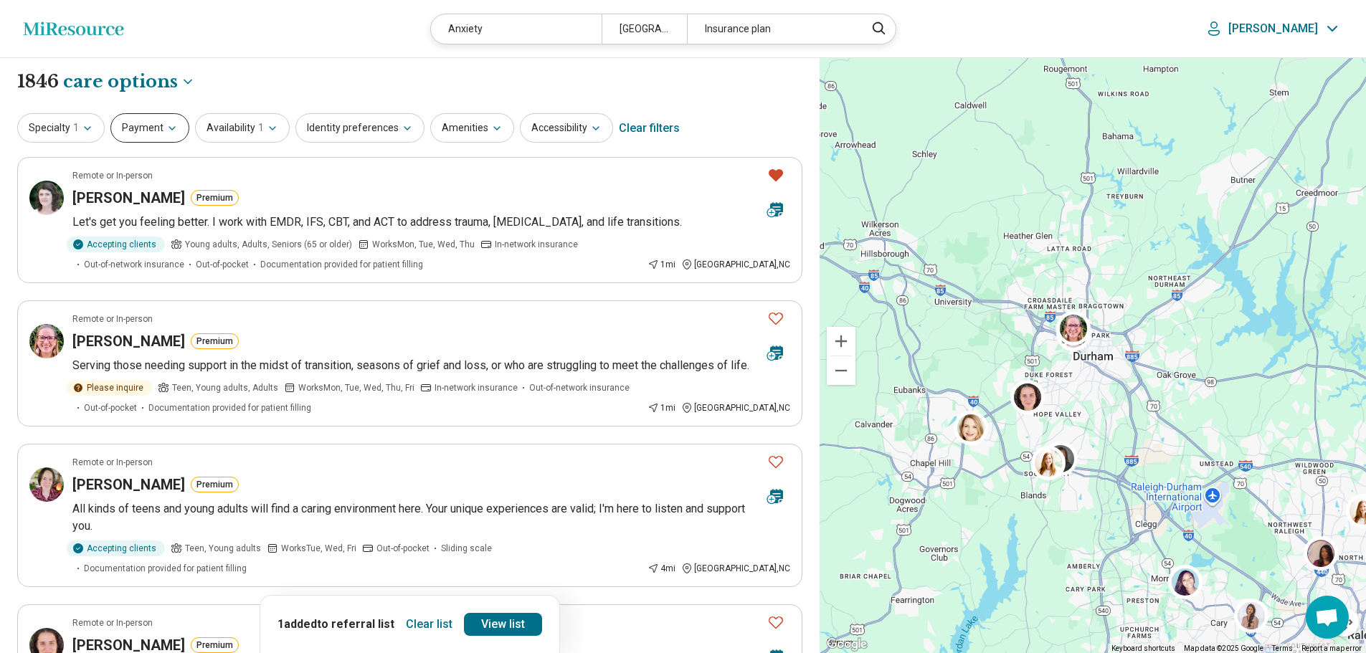
click at [148, 118] on button "Payment" at bounding box center [149, 127] width 79 height 29
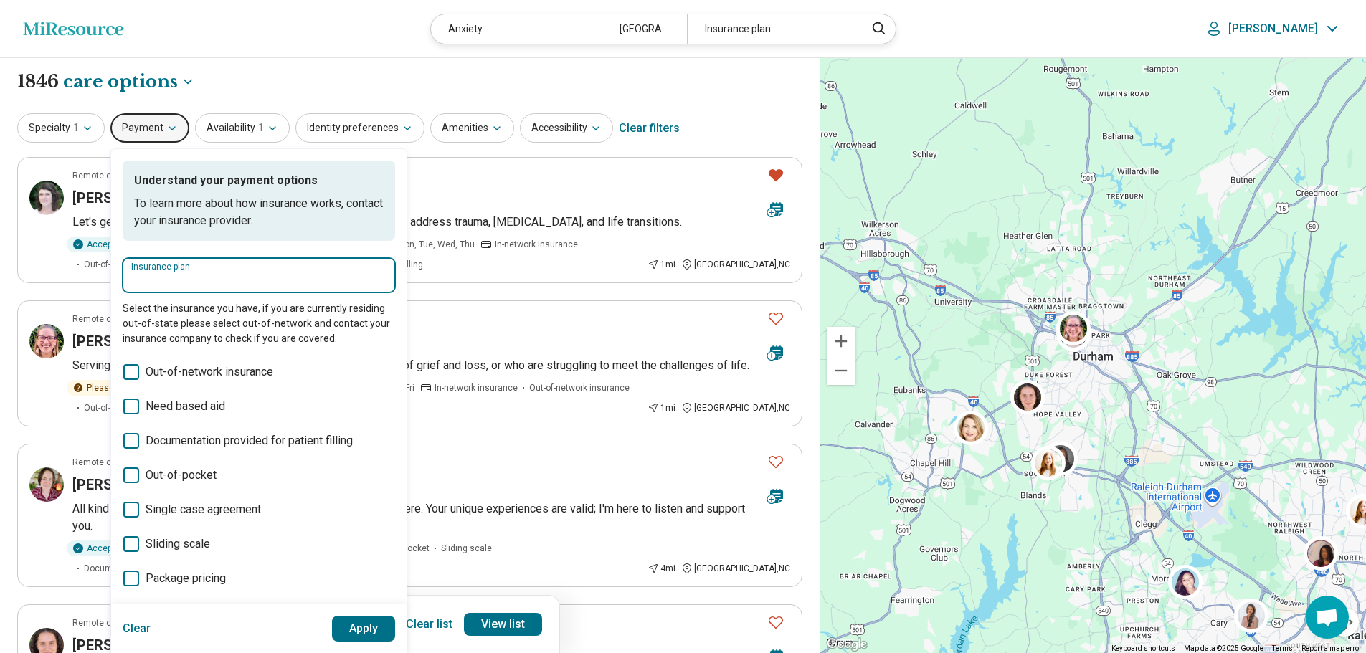
click at [156, 274] on input "Insurance plan" at bounding box center [258, 280] width 255 height 17
click at [161, 320] on div "DSHIP" at bounding box center [153, 319] width 63 height 29
type input "*****"
click at [362, 637] on button "Apply" at bounding box center [364, 629] width 64 height 26
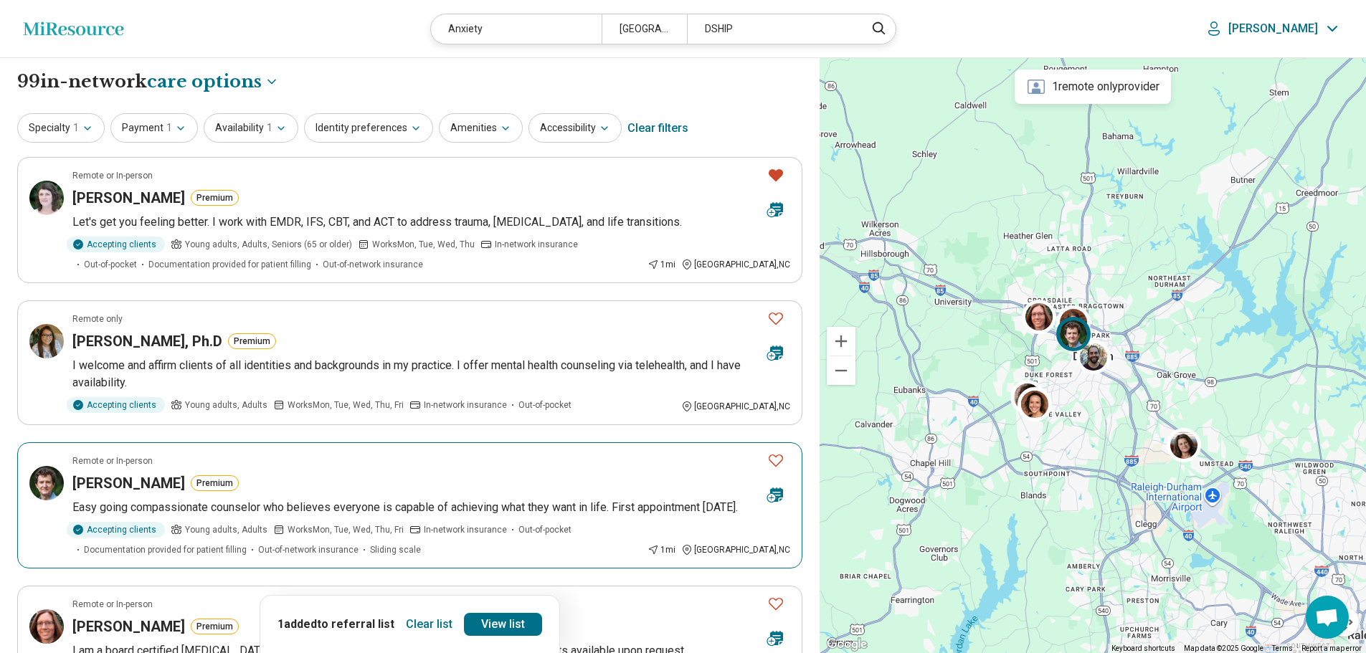
scroll to position [143, 0]
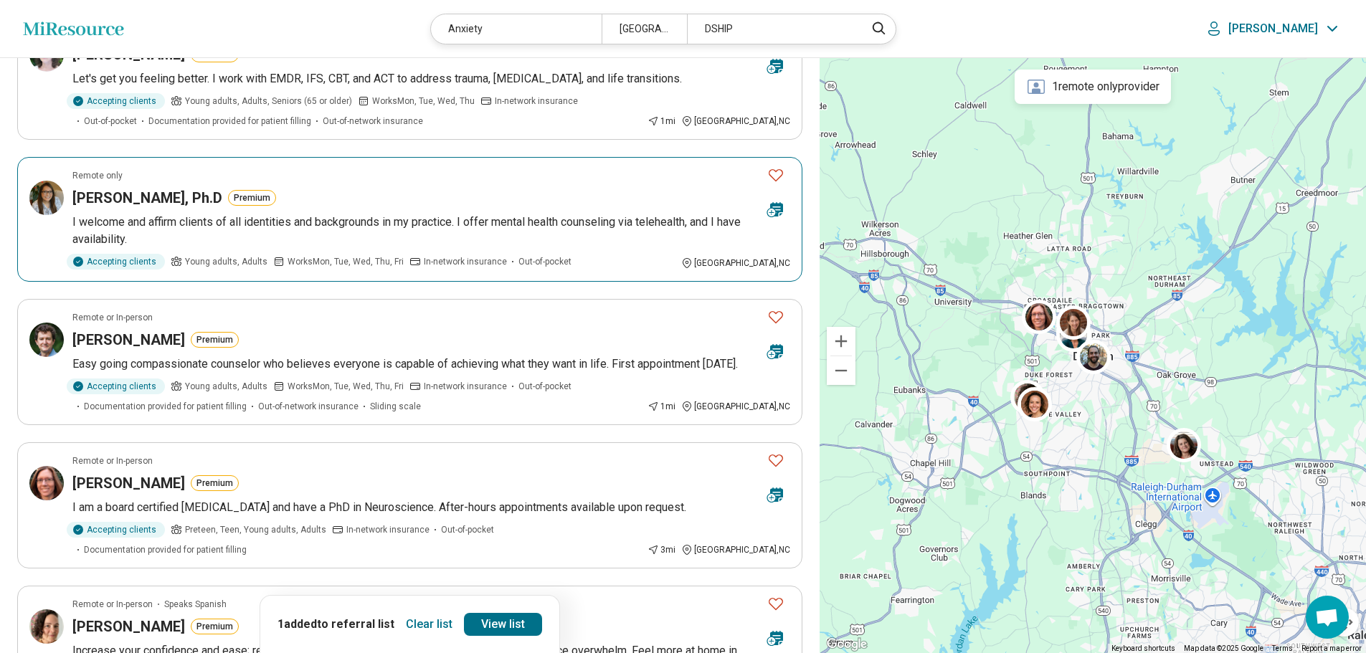
click at [776, 180] on icon "Favorite" at bounding box center [775, 174] width 17 height 17
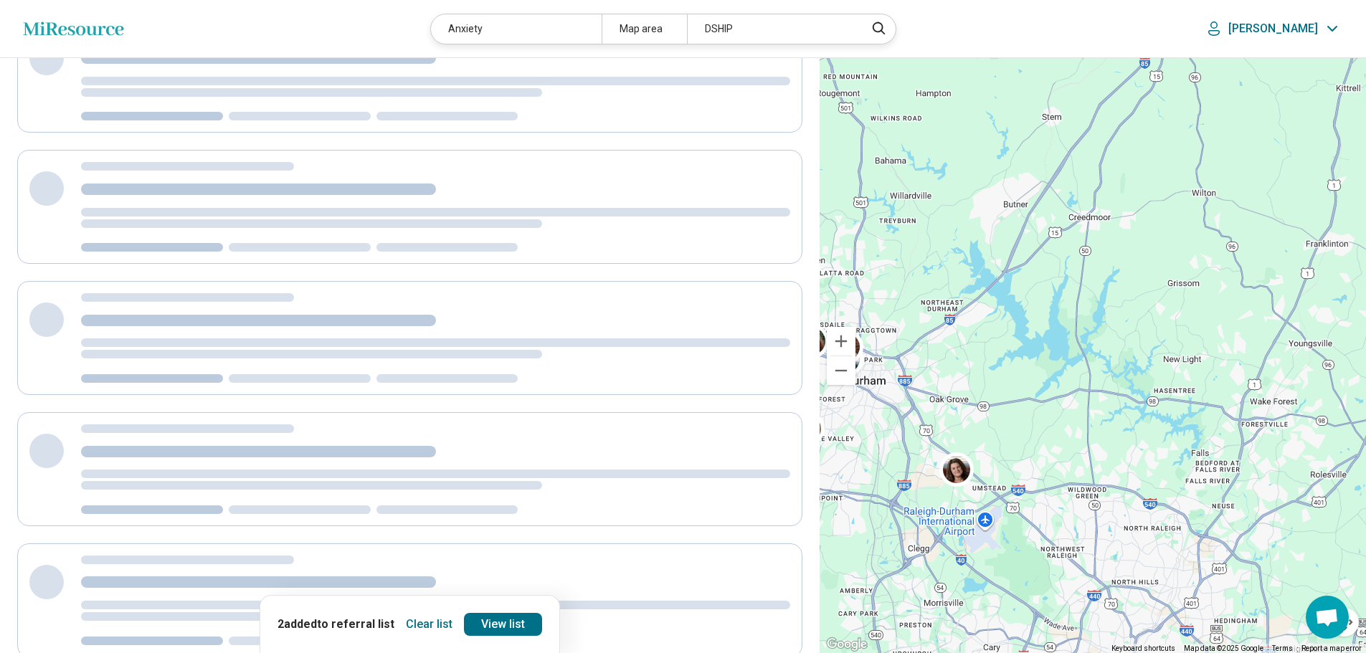
scroll to position [114, 0]
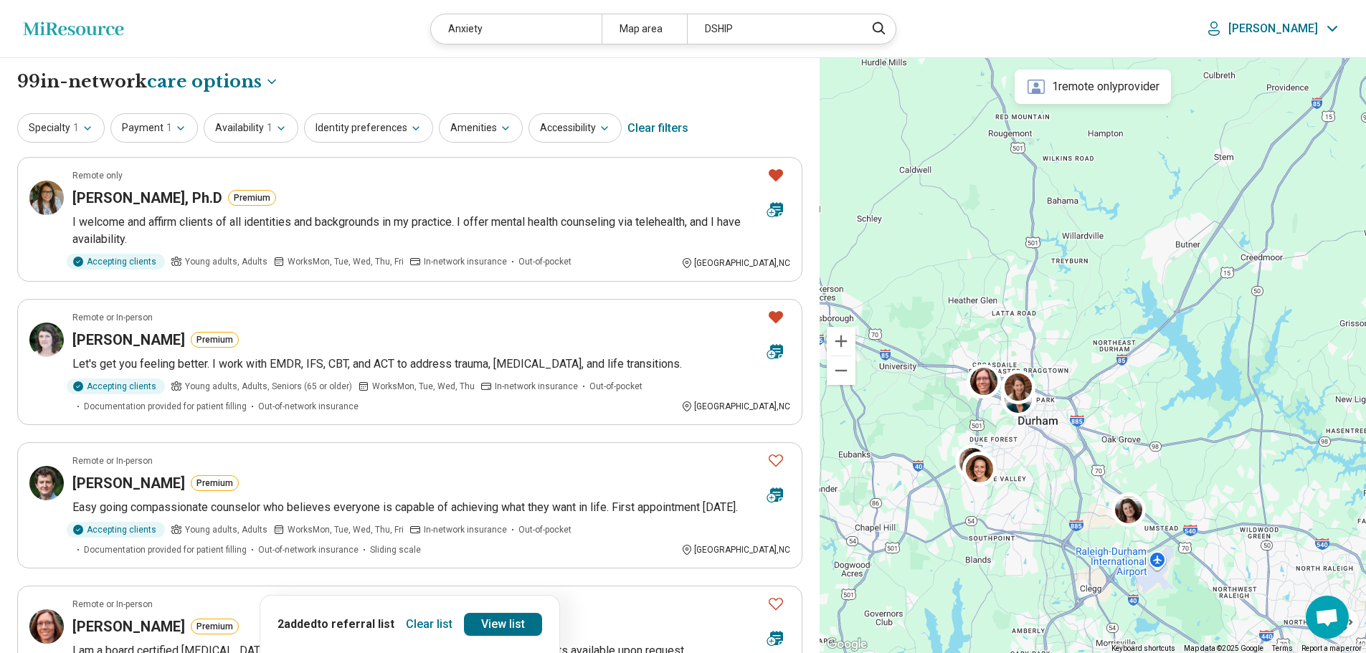
drag, startPoint x: 951, startPoint y: 368, endPoint x: 1125, endPoint y: 410, distance: 179.3
click at [1125, 410] on div "2" at bounding box center [1093, 356] width 546 height 596
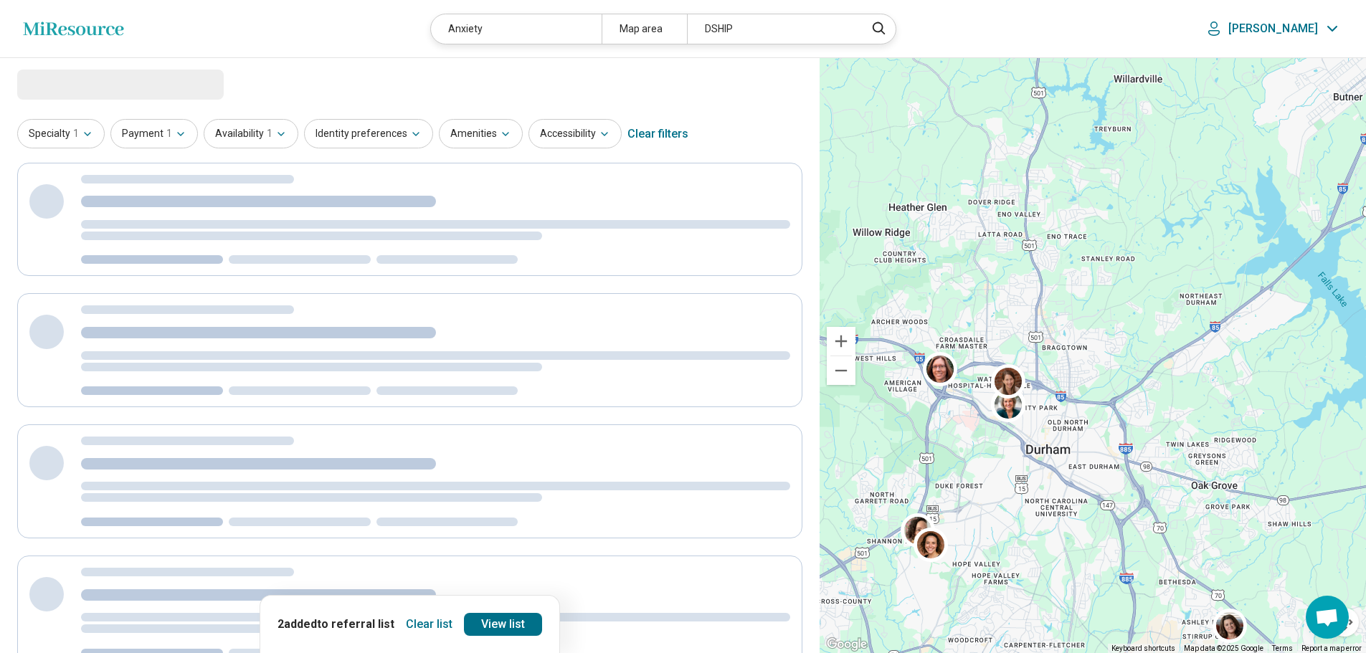
select select "***"
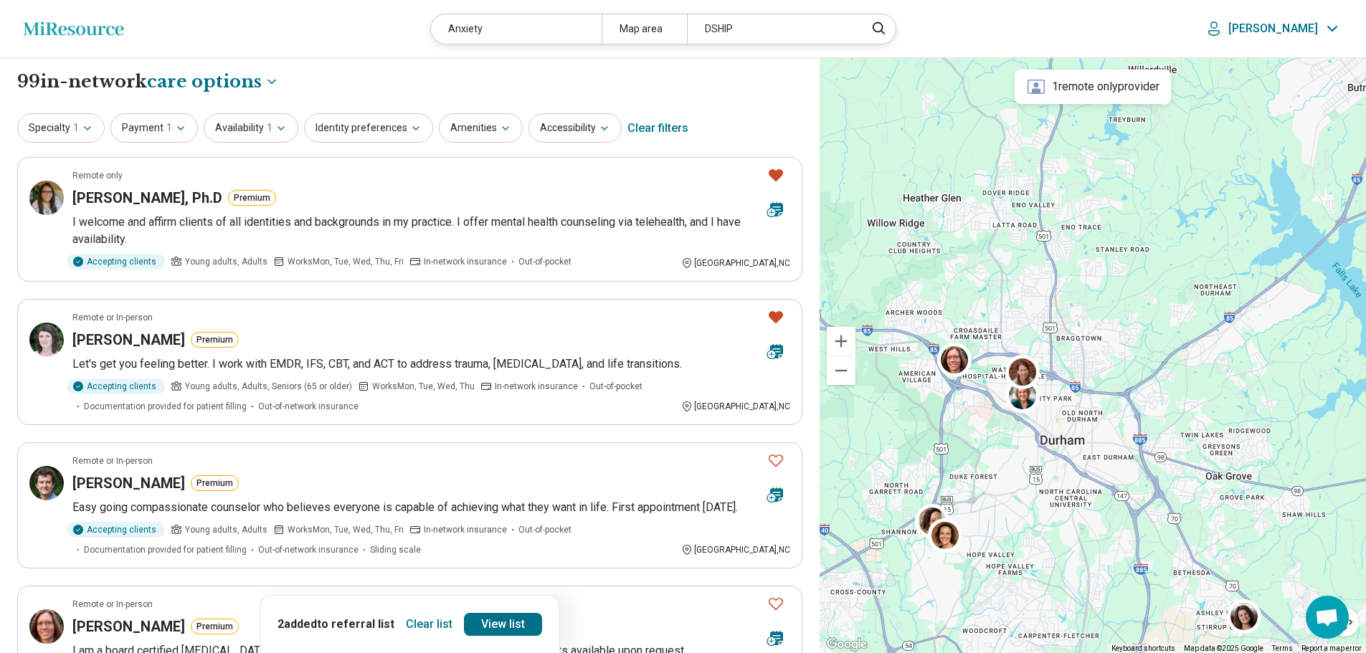
drag, startPoint x: 1052, startPoint y: 400, endPoint x: 1123, endPoint y: 392, distance: 71.4
click at [1134, 389] on div "2" at bounding box center [1093, 356] width 546 height 596
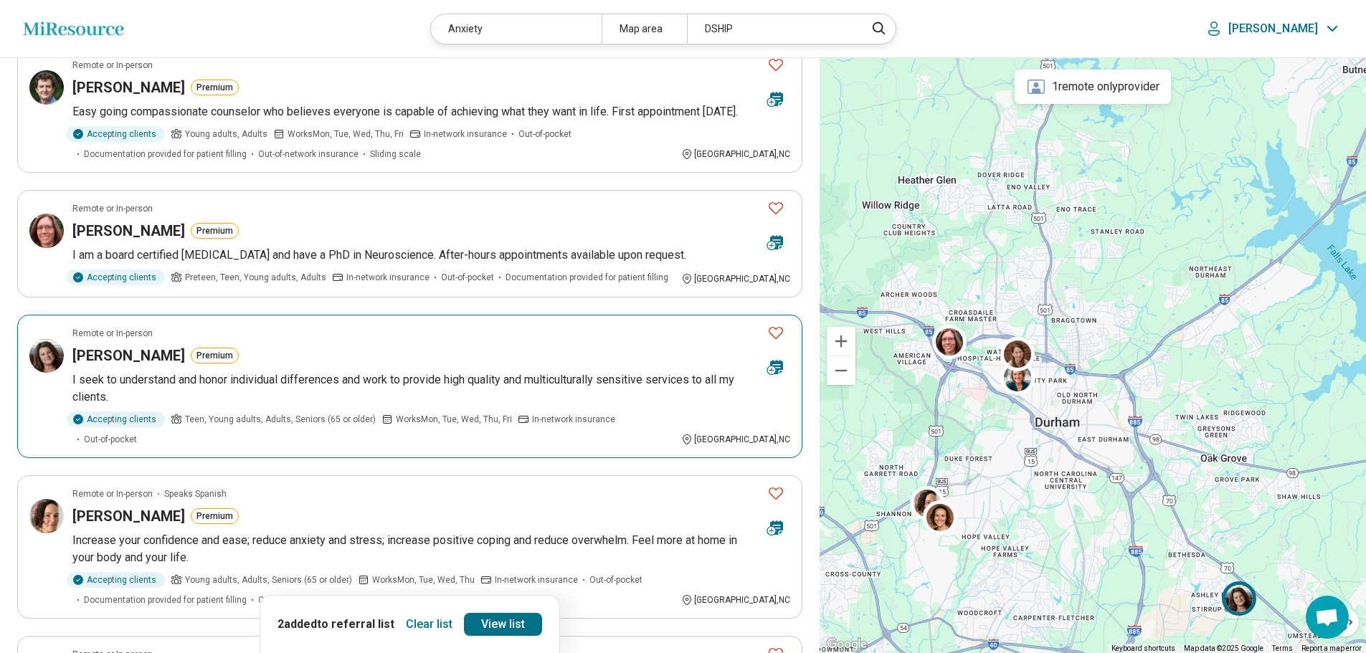
scroll to position [430, 0]
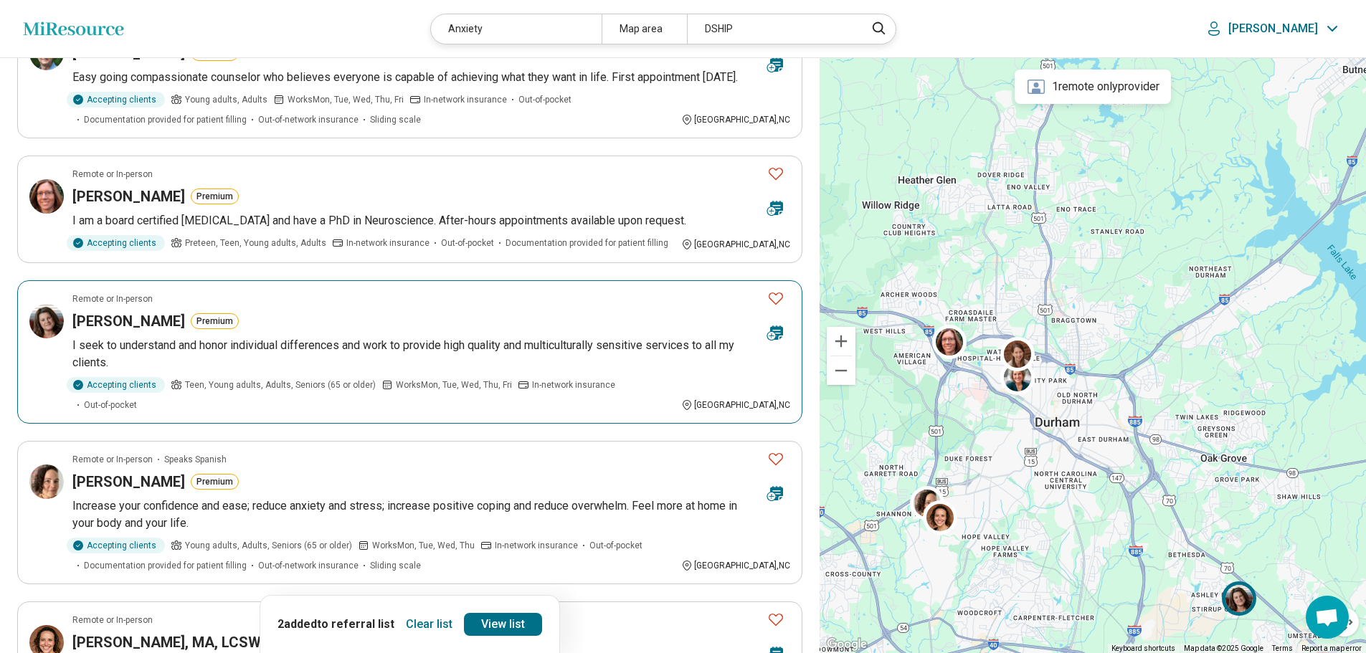
click at [773, 305] on icon "Favorite" at bounding box center [776, 299] width 14 height 12
click at [777, 454] on icon "Favorite" at bounding box center [775, 458] width 17 height 17
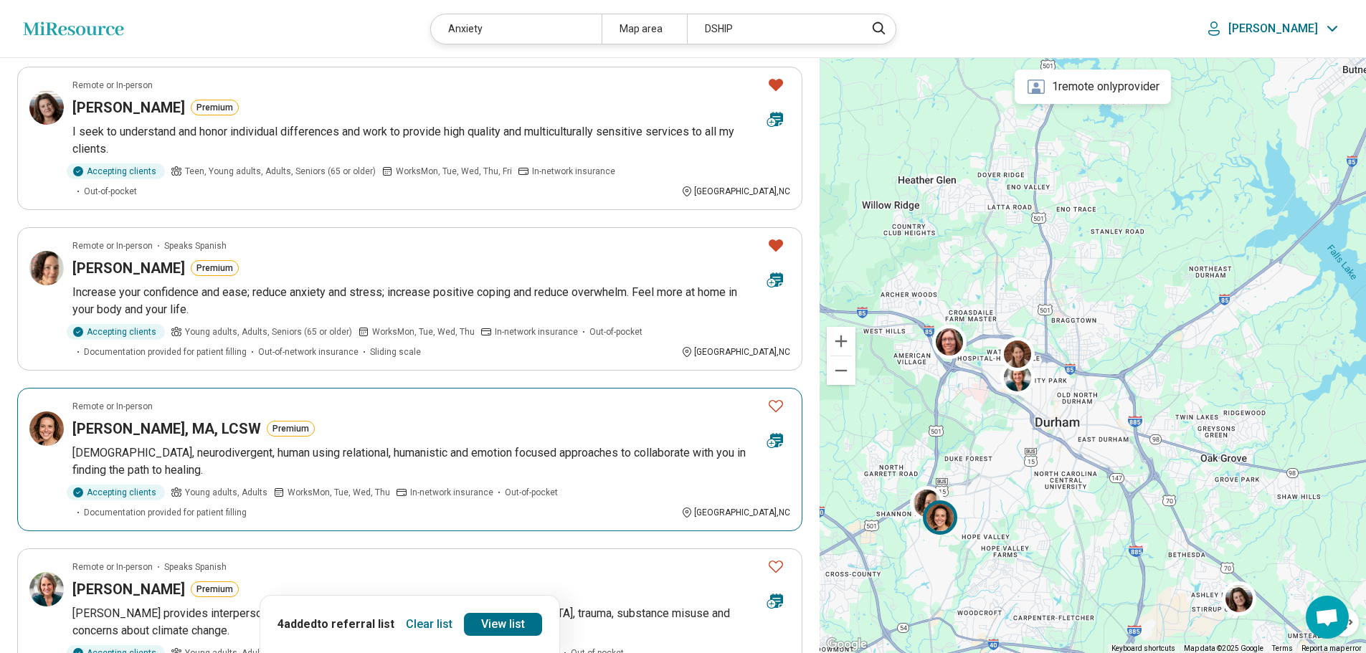
scroll to position [645, 0]
click at [775, 404] on icon "Favorite" at bounding box center [775, 404] width 17 height 17
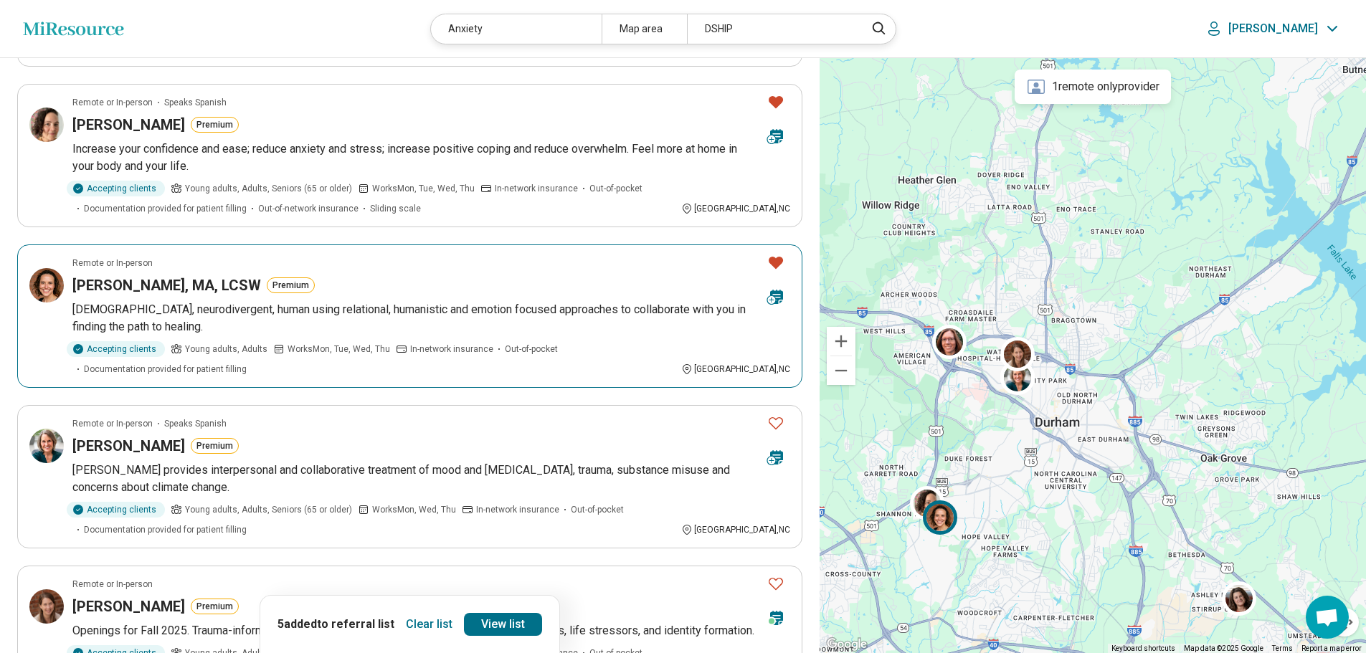
scroll to position [789, 0]
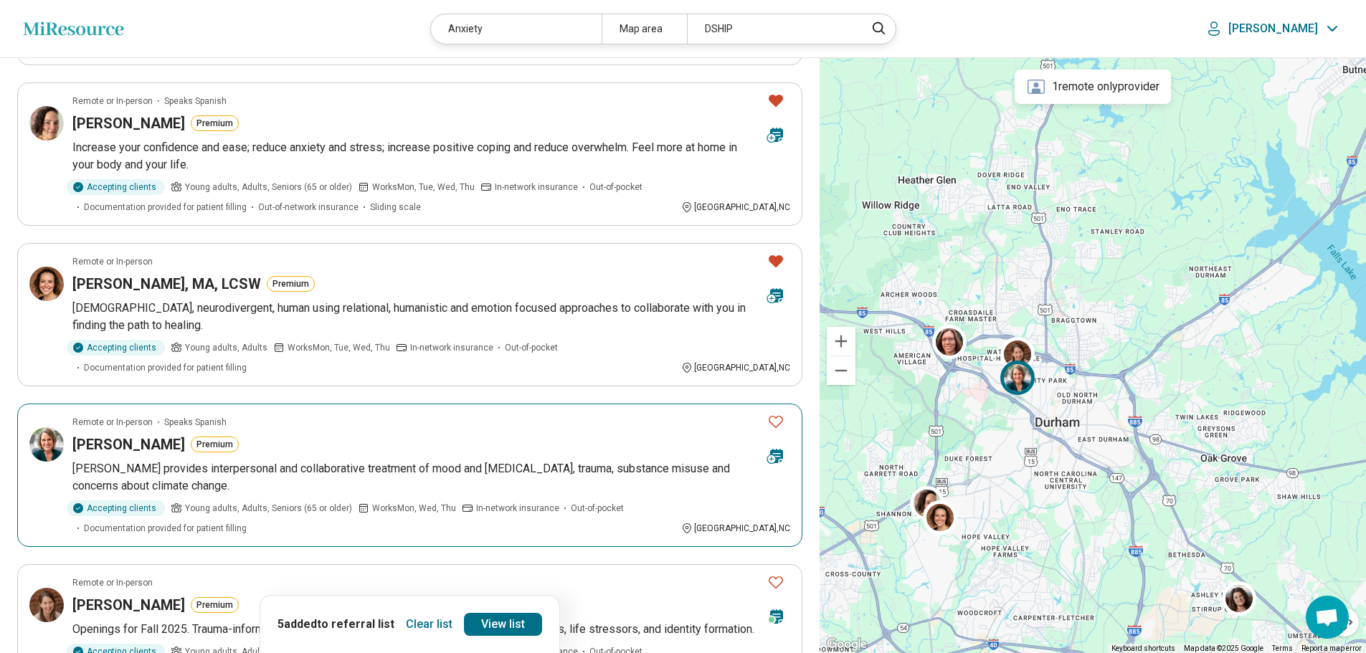
click at [771, 413] on icon "Favorite" at bounding box center [775, 421] width 17 height 17
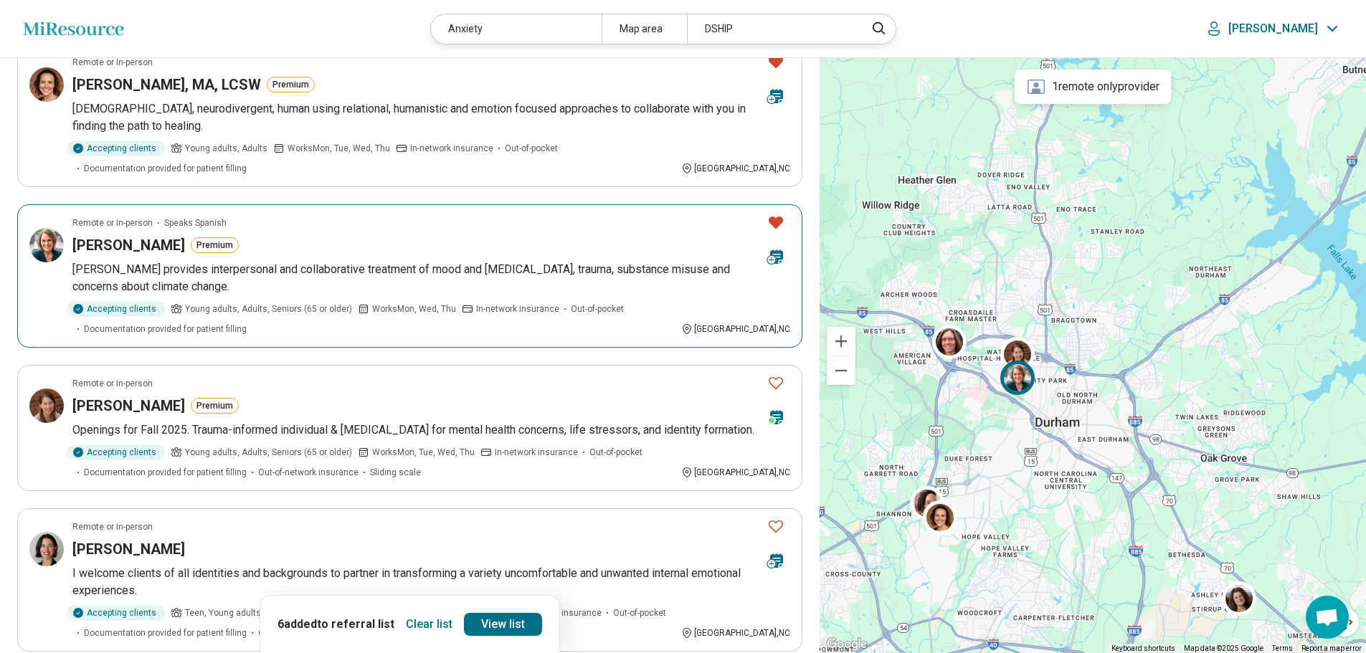
scroll to position [1004, 0]
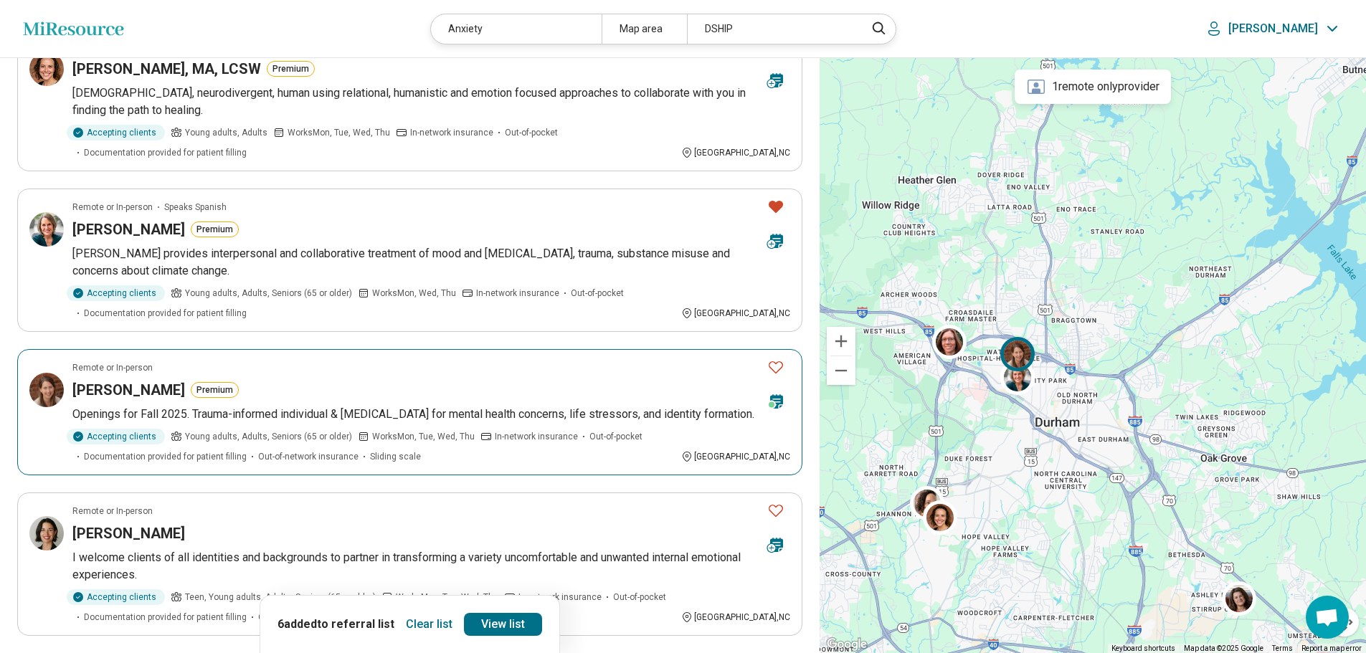
click at [775, 359] on icon "Favorite" at bounding box center [775, 367] width 17 height 17
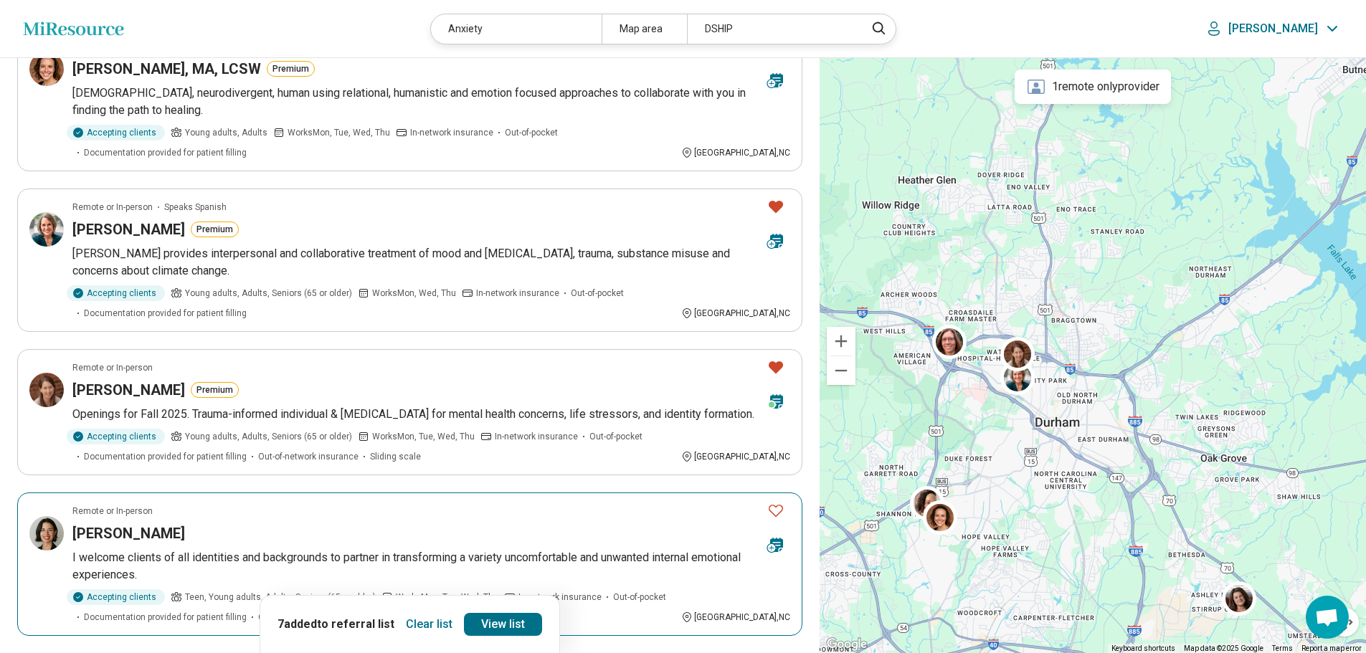
click at [778, 502] on icon "Favorite" at bounding box center [775, 510] width 17 height 17
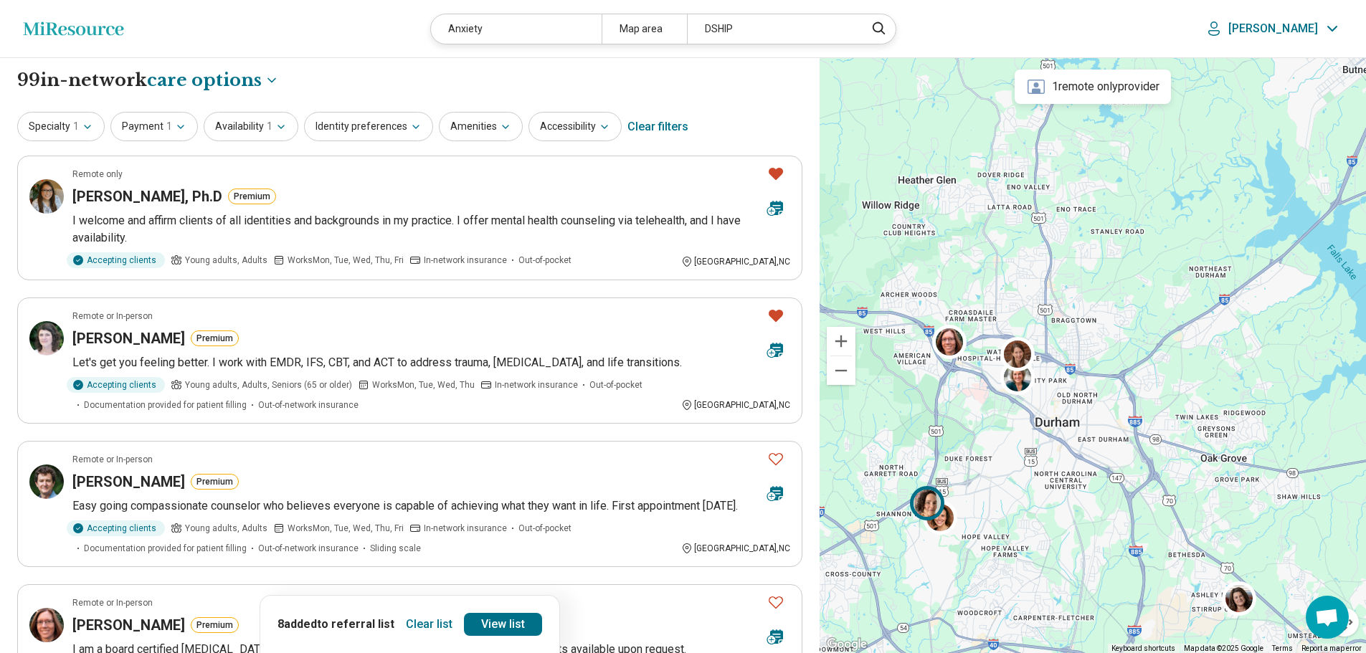
scroll to position [0, 0]
click at [79, 127] on button "Specialty 1" at bounding box center [60, 127] width 87 height 29
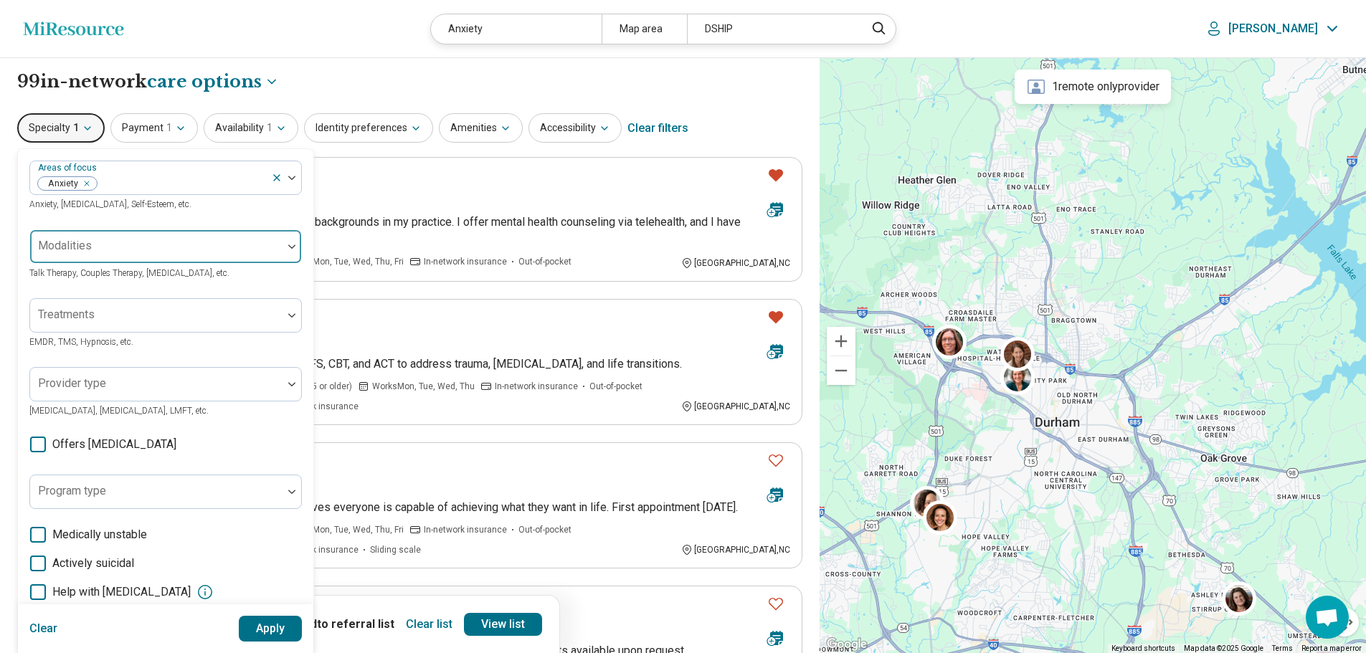
click at [104, 247] on div at bounding box center [156, 252] width 241 height 20
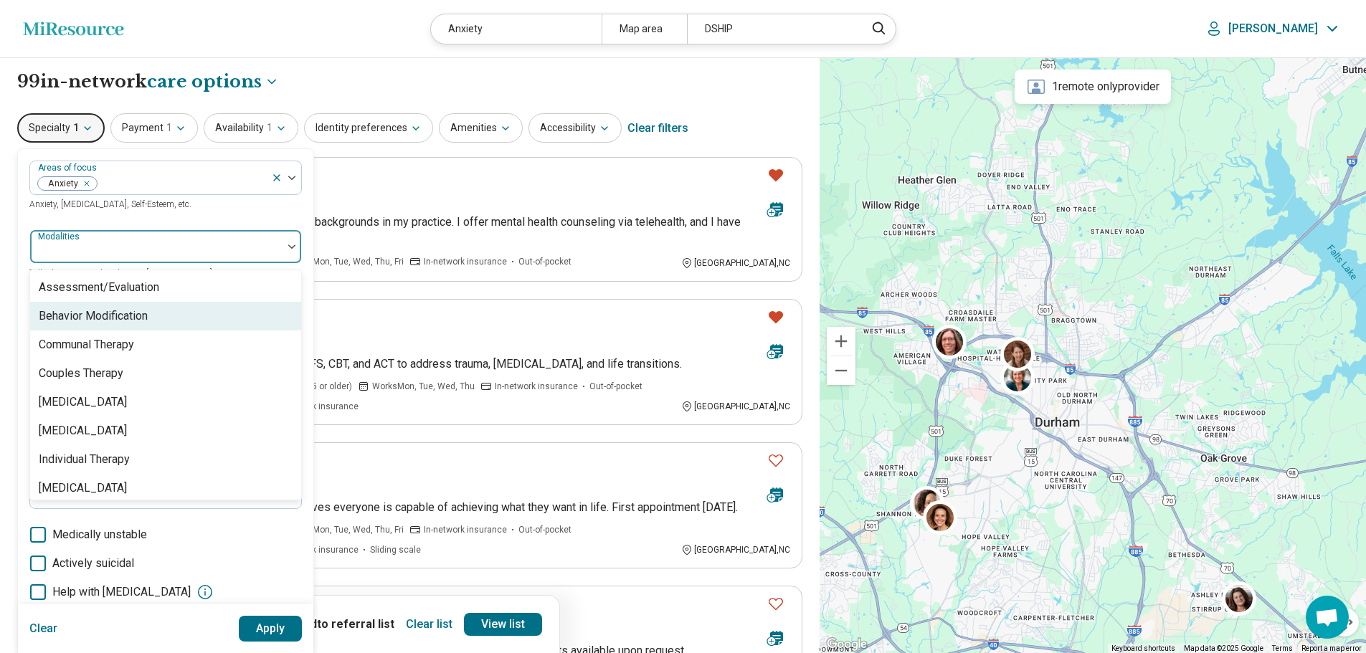
scroll to position [6, 0]
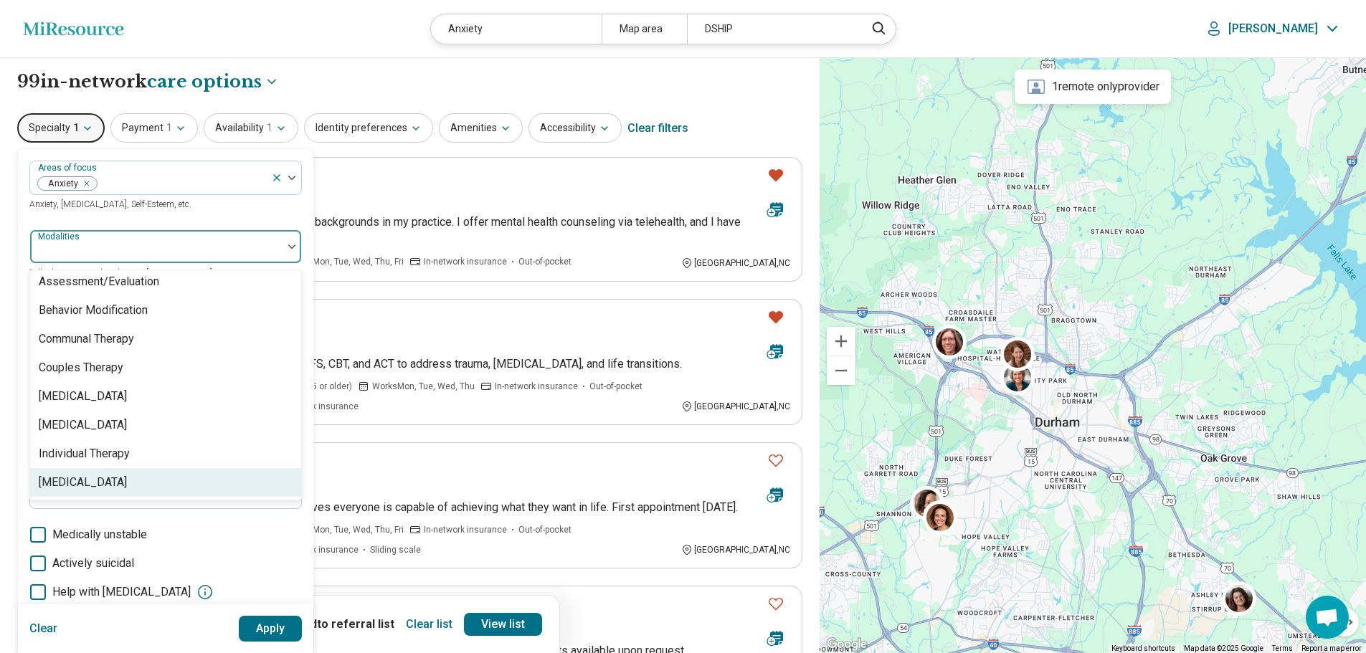
click at [116, 484] on div "[MEDICAL_DATA]" at bounding box center [83, 482] width 88 height 17
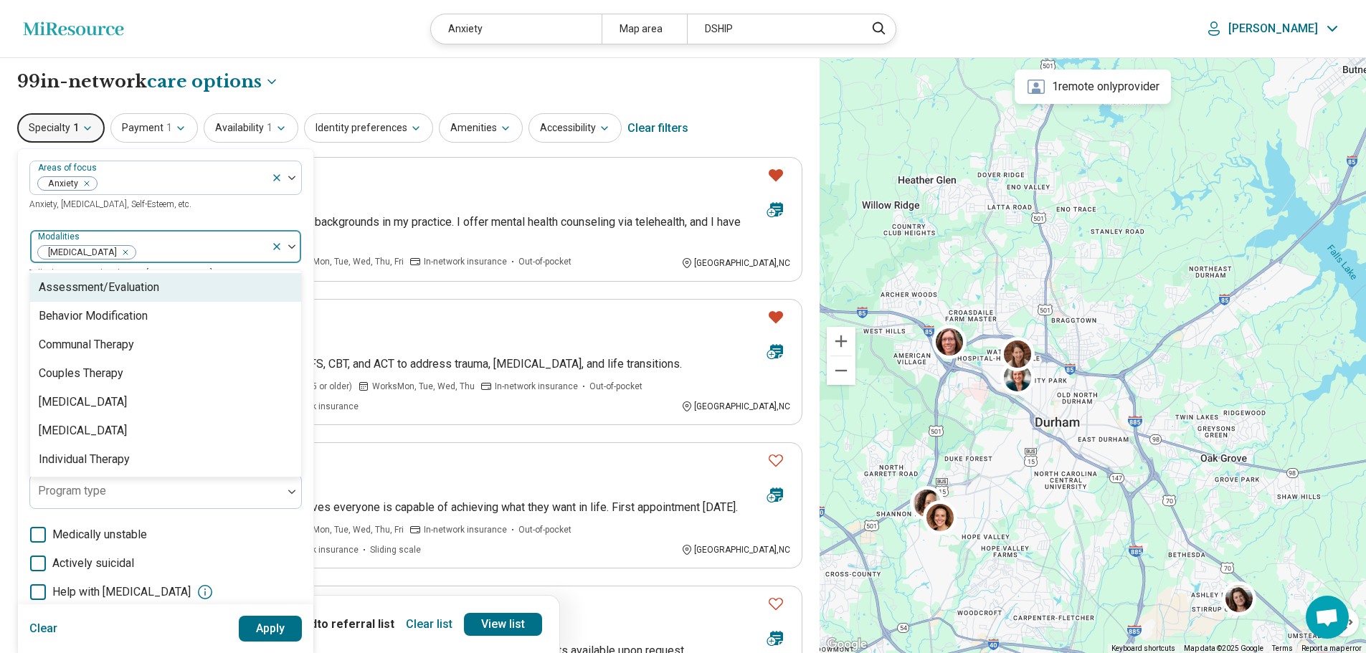
scroll to position [0, 0]
click at [265, 625] on button "Apply" at bounding box center [271, 629] width 64 height 26
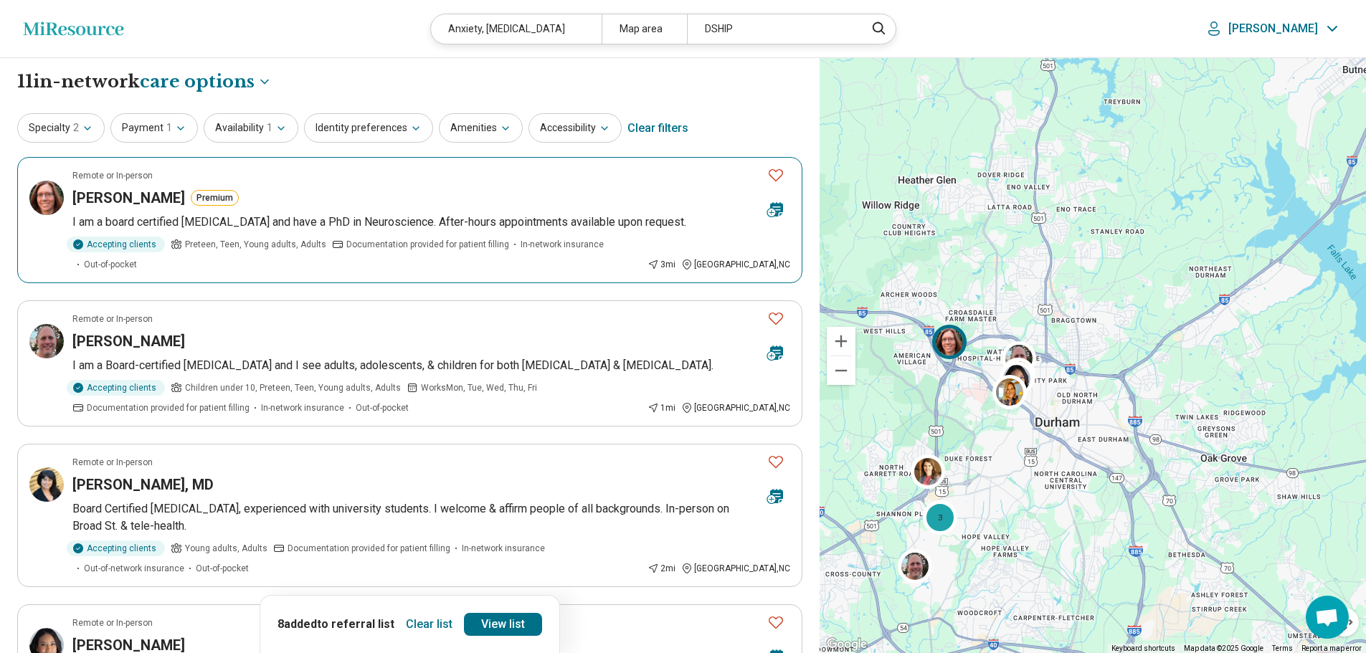
click at [774, 172] on icon "Favorite" at bounding box center [775, 174] width 17 height 17
click at [777, 310] on icon "Favorite" at bounding box center [775, 318] width 17 height 17
click at [778, 453] on icon "Favorite" at bounding box center [775, 461] width 17 height 17
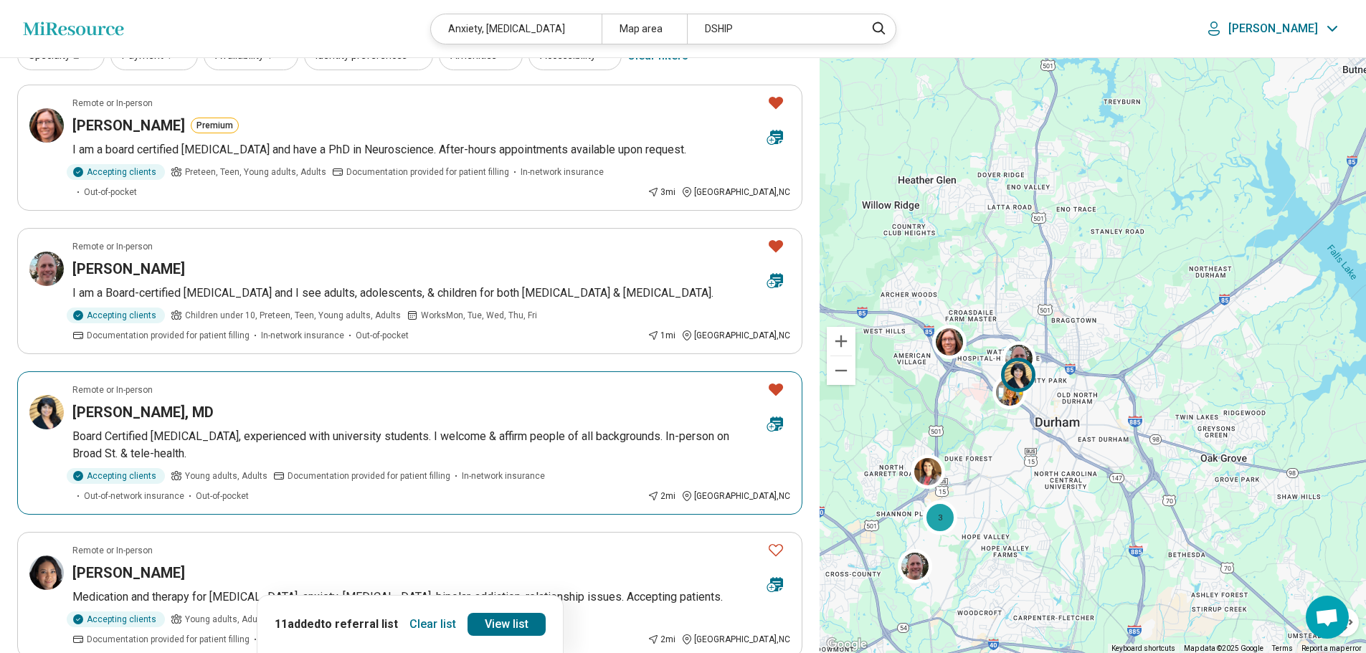
scroll to position [72, 0]
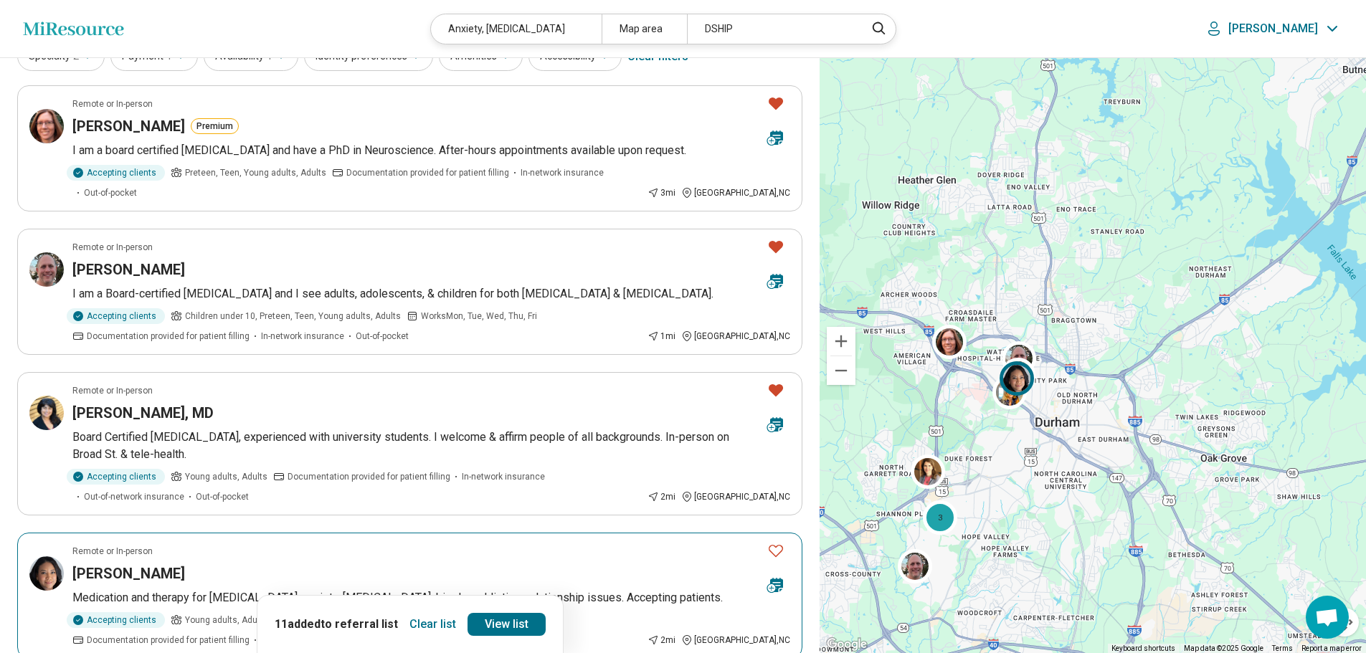
click at [777, 536] on button "Favorite" at bounding box center [776, 550] width 29 height 29
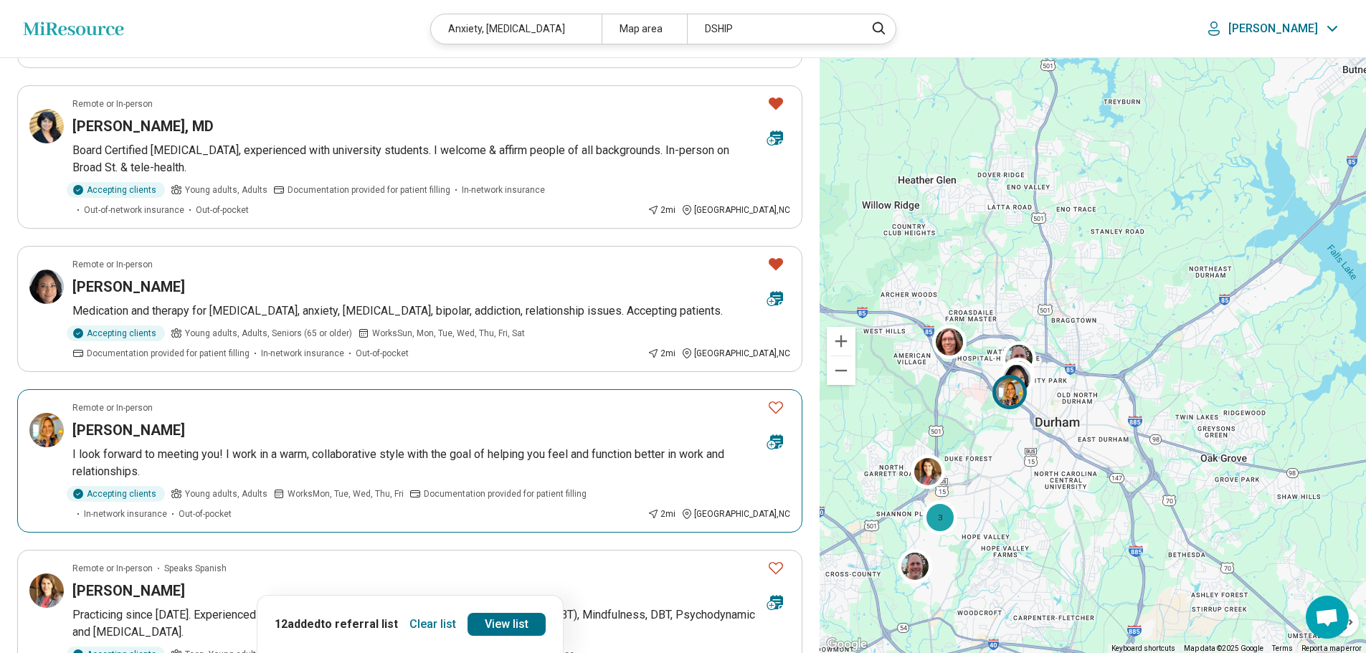
click at [773, 399] on icon "Favorite" at bounding box center [775, 407] width 17 height 17
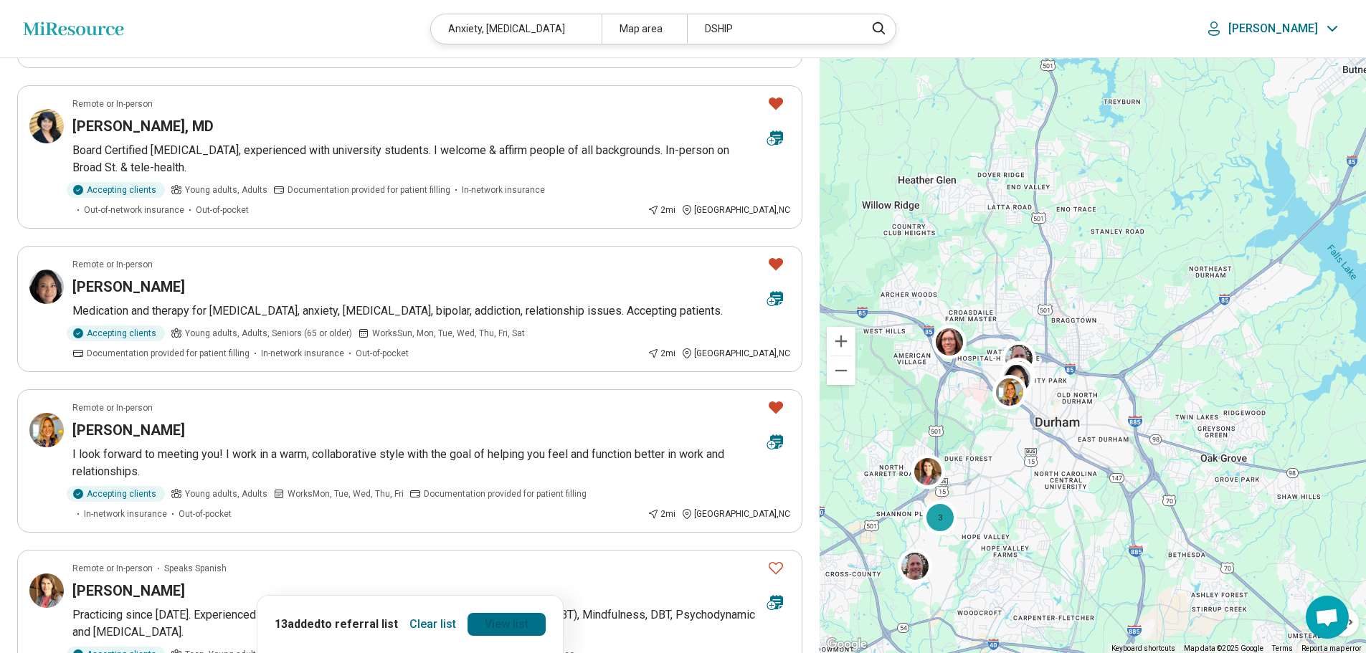
click at [515, 627] on link "View list" at bounding box center [507, 624] width 78 height 23
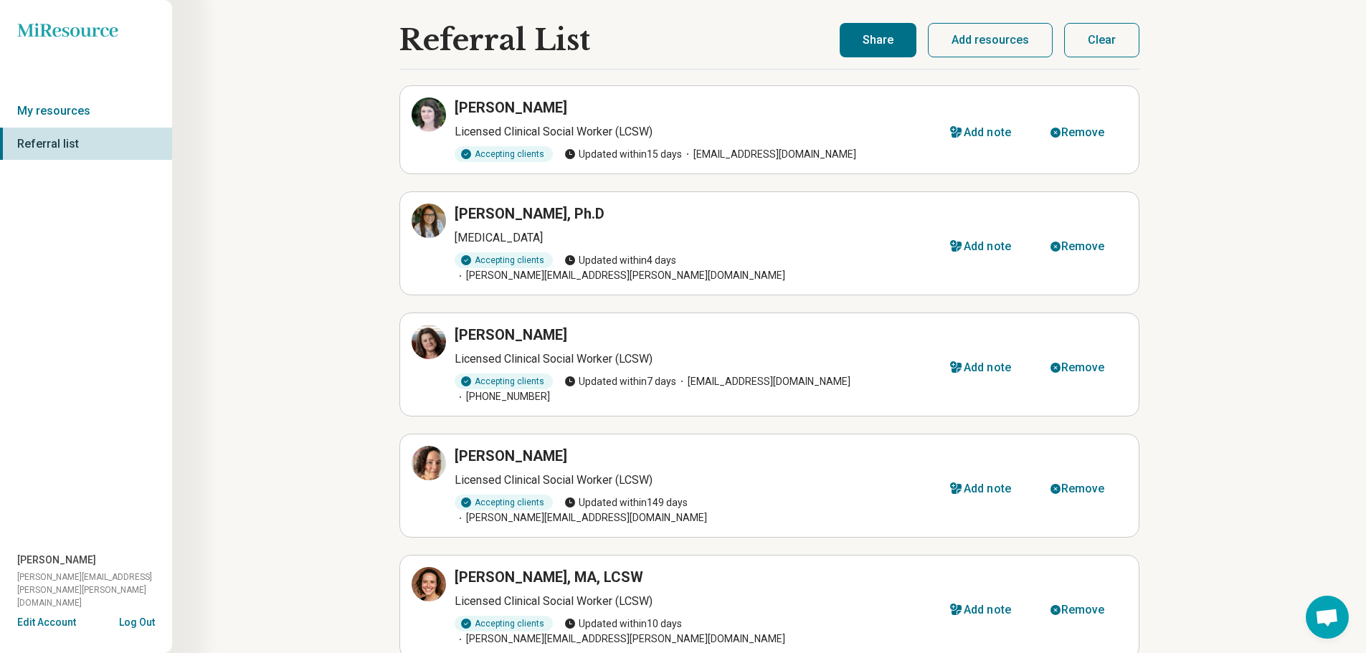
click at [884, 46] on button "Share" at bounding box center [878, 40] width 77 height 34
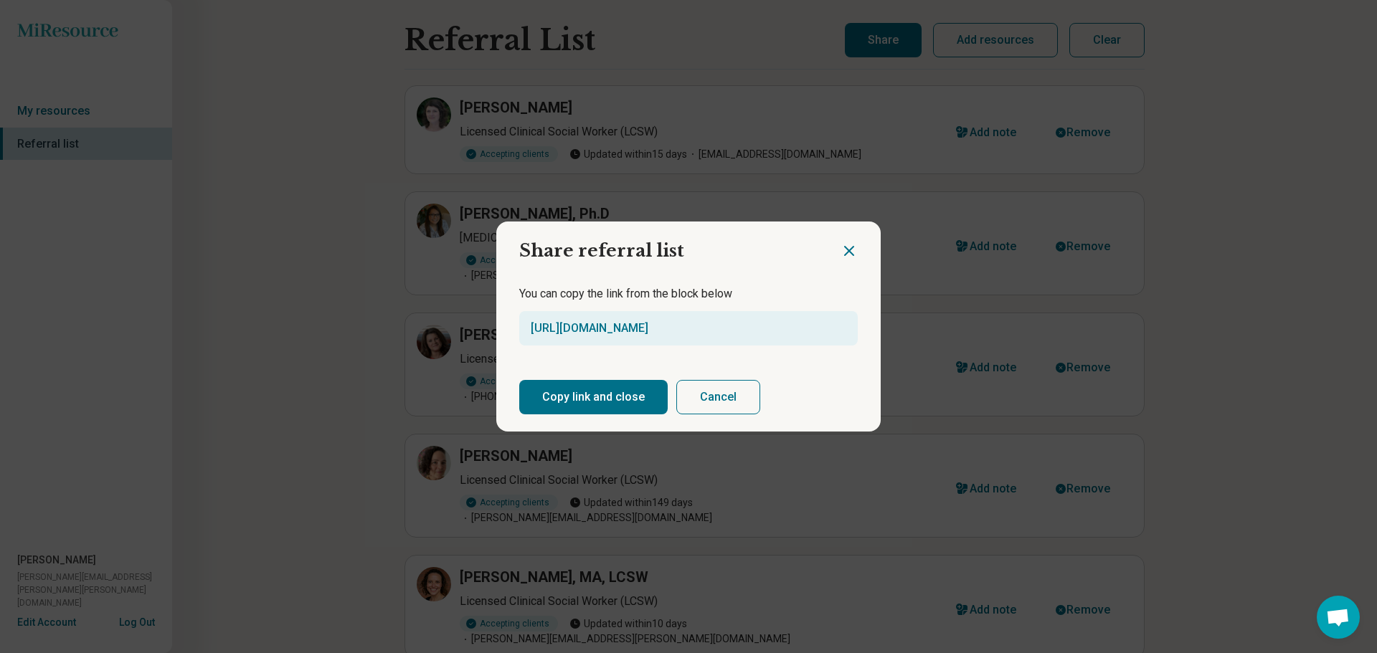
click at [607, 396] on button "Copy link and close" at bounding box center [593, 397] width 148 height 34
